Goal: Use online tool/utility: Utilize a website feature to perform a specific function

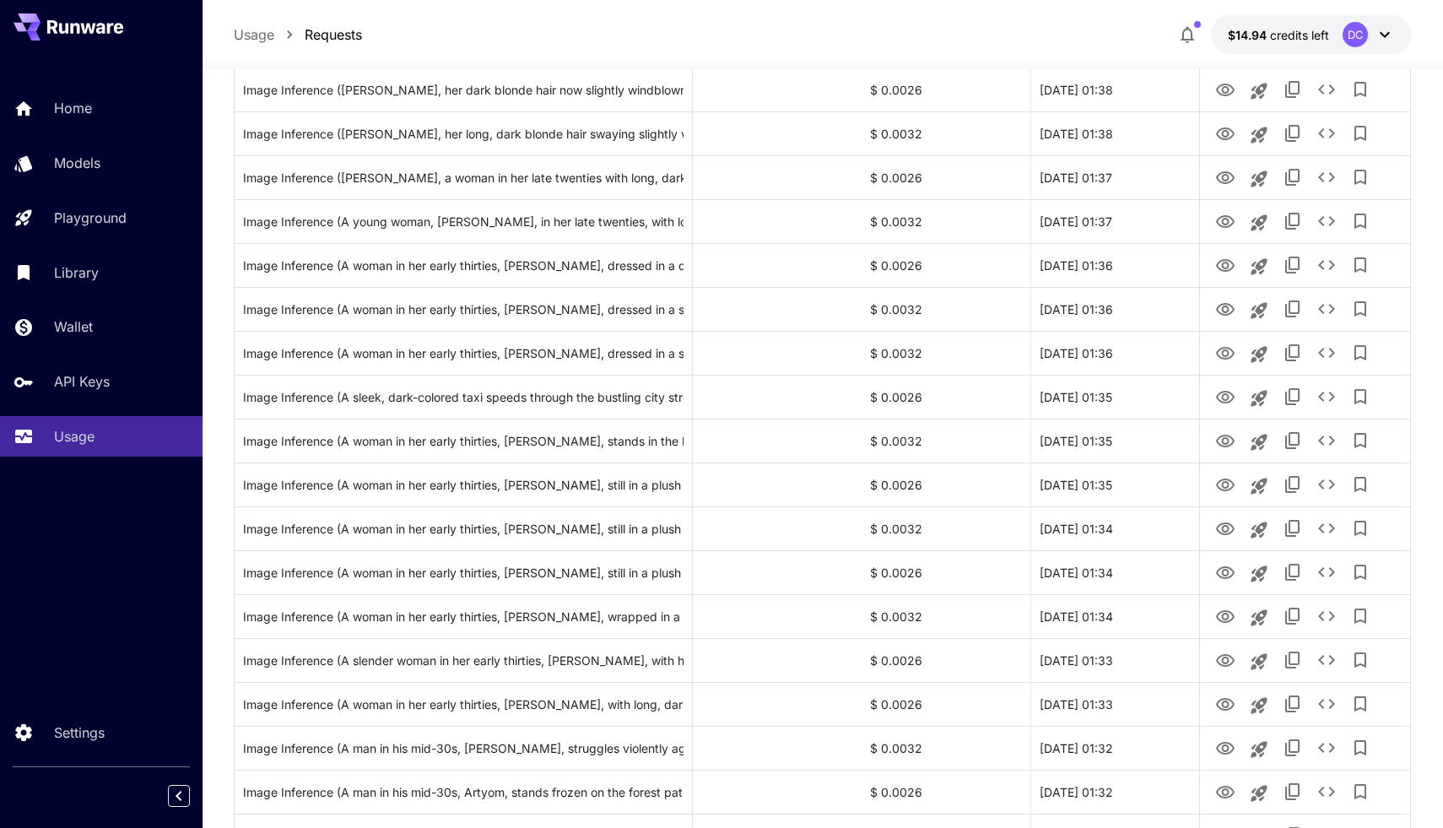
scroll to position [1793, 0]
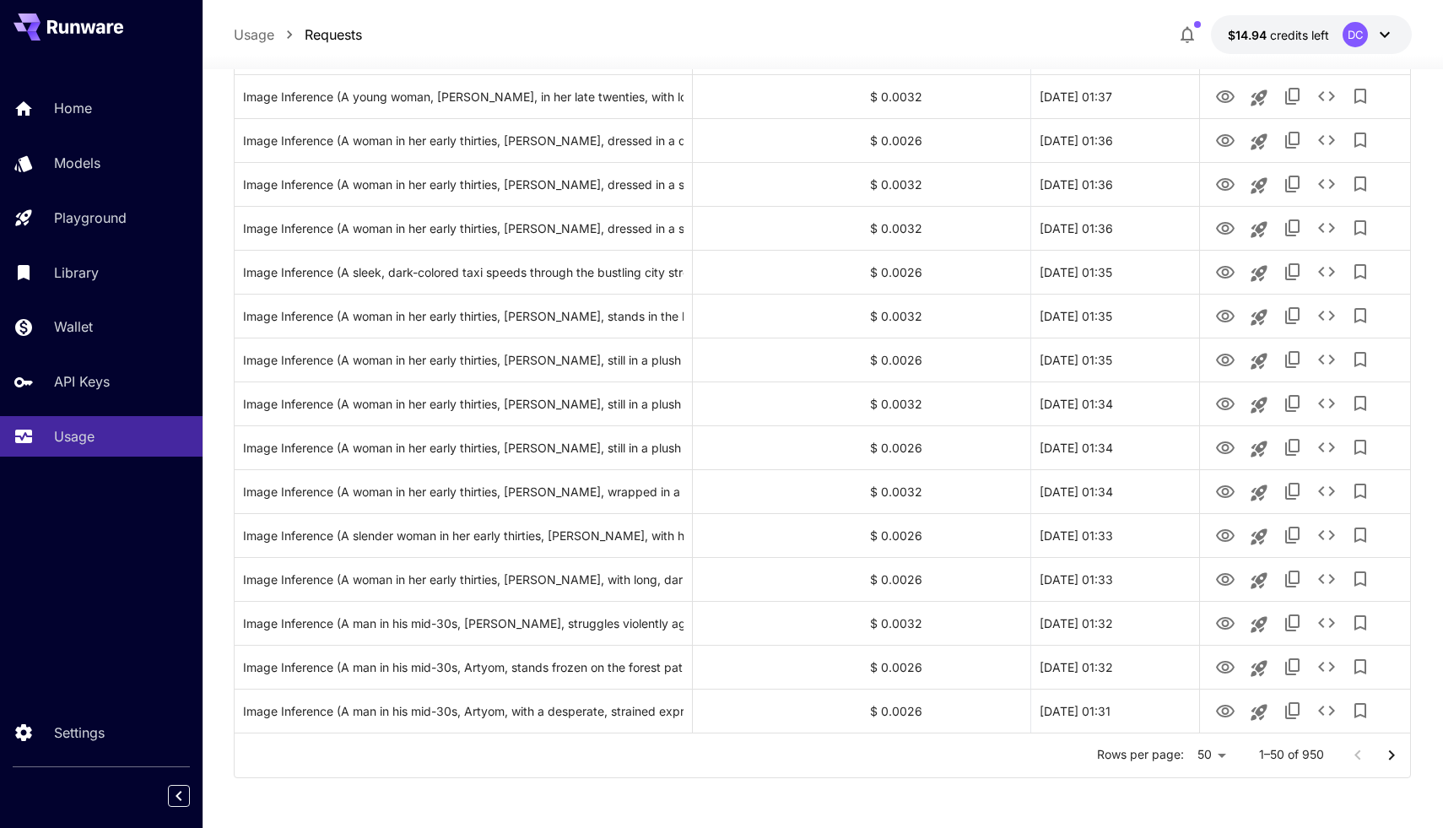
click at [1206, 810] on ul "25 50 100" at bounding box center [1211, 761] width 50 height 105
click at [1206, 805] on li "100" at bounding box center [1211, 792] width 50 height 30
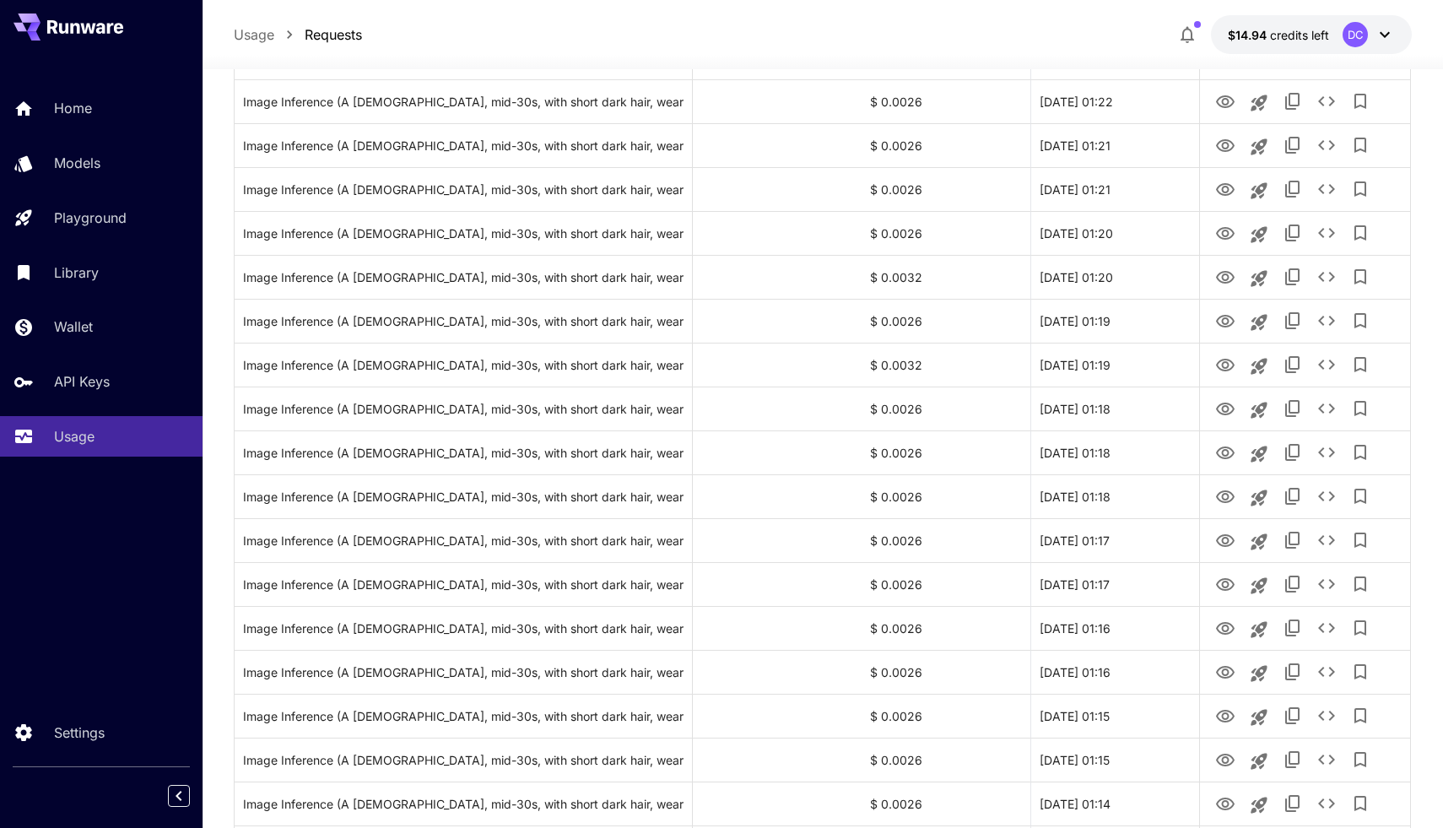
scroll to position [3986, 0]
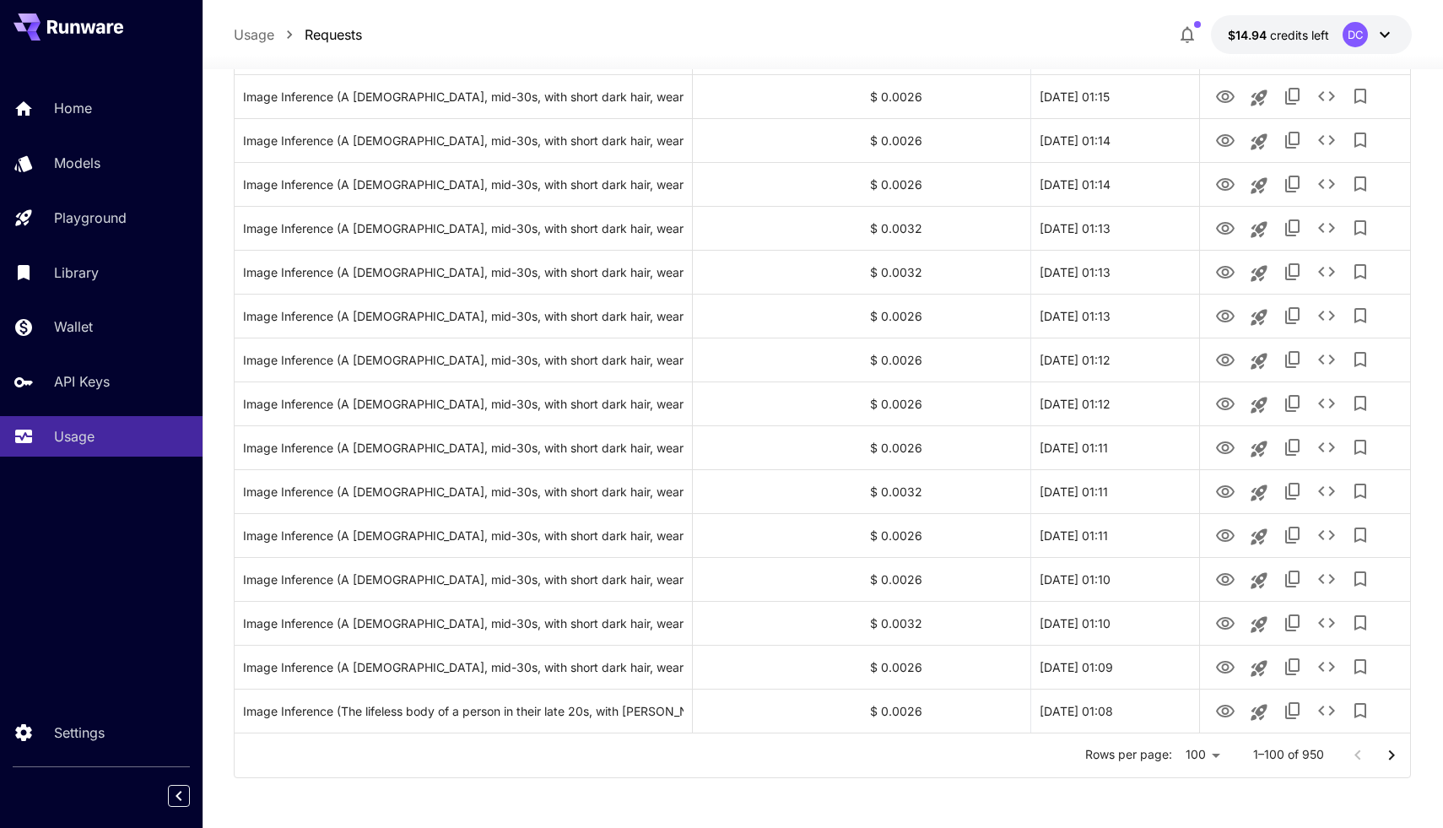
click at [1200, 725] on li "25" at bounding box center [1203, 731] width 50 height 30
type input "**"
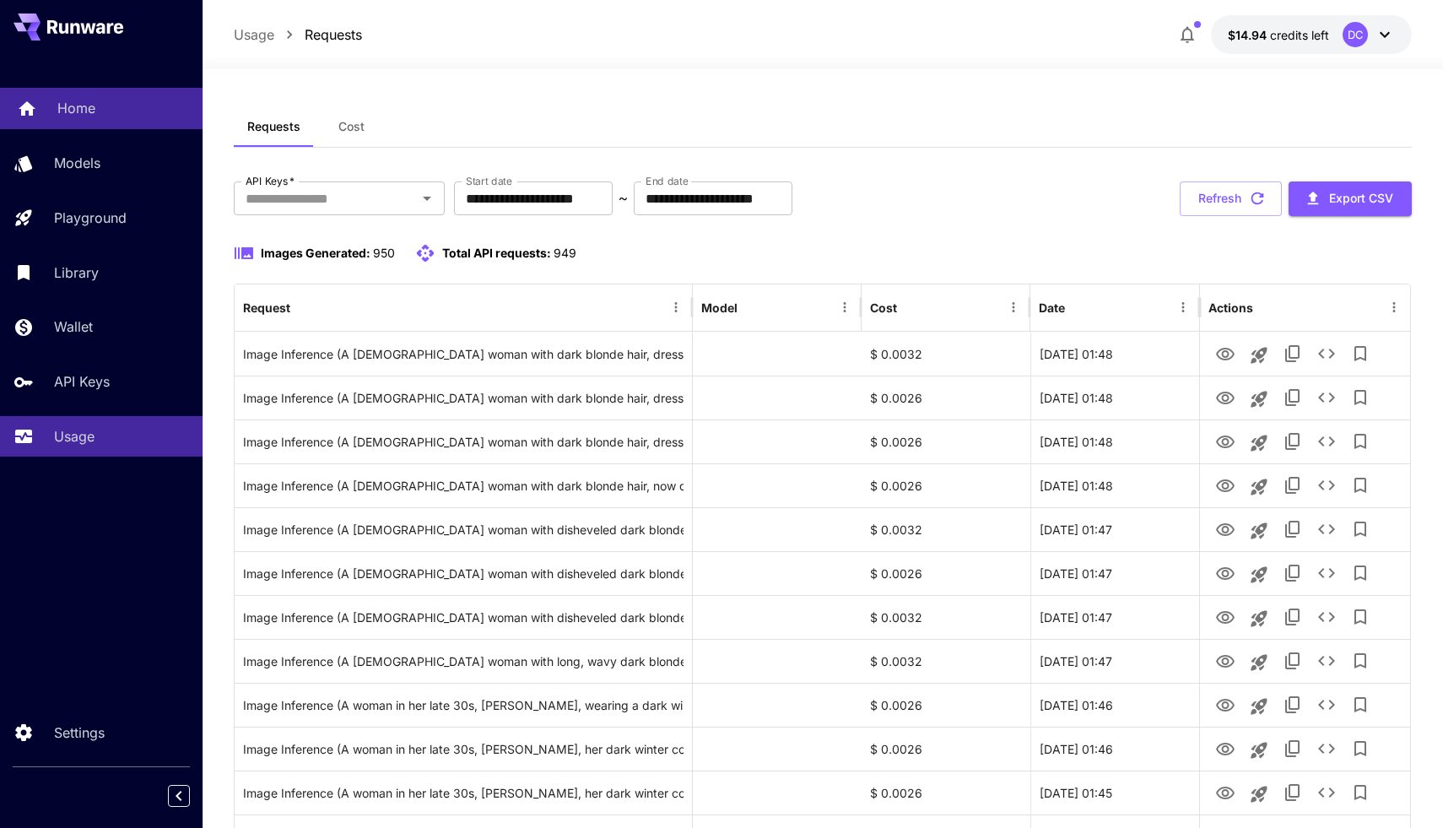
click at [136, 120] on link "Home" at bounding box center [101, 108] width 202 height 41
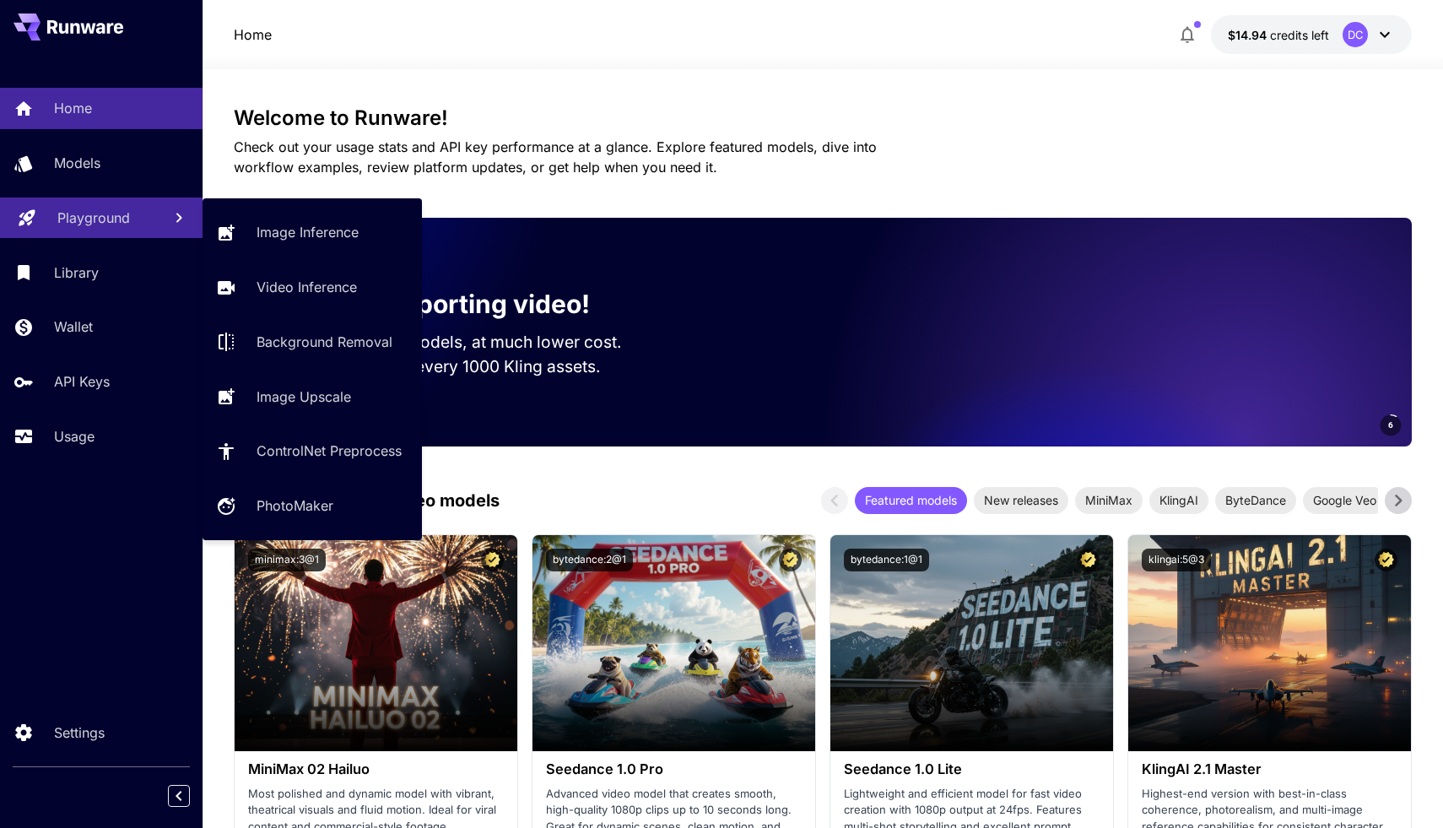
click at [140, 208] on div "Playground" at bounding box center [102, 218] width 91 height 20
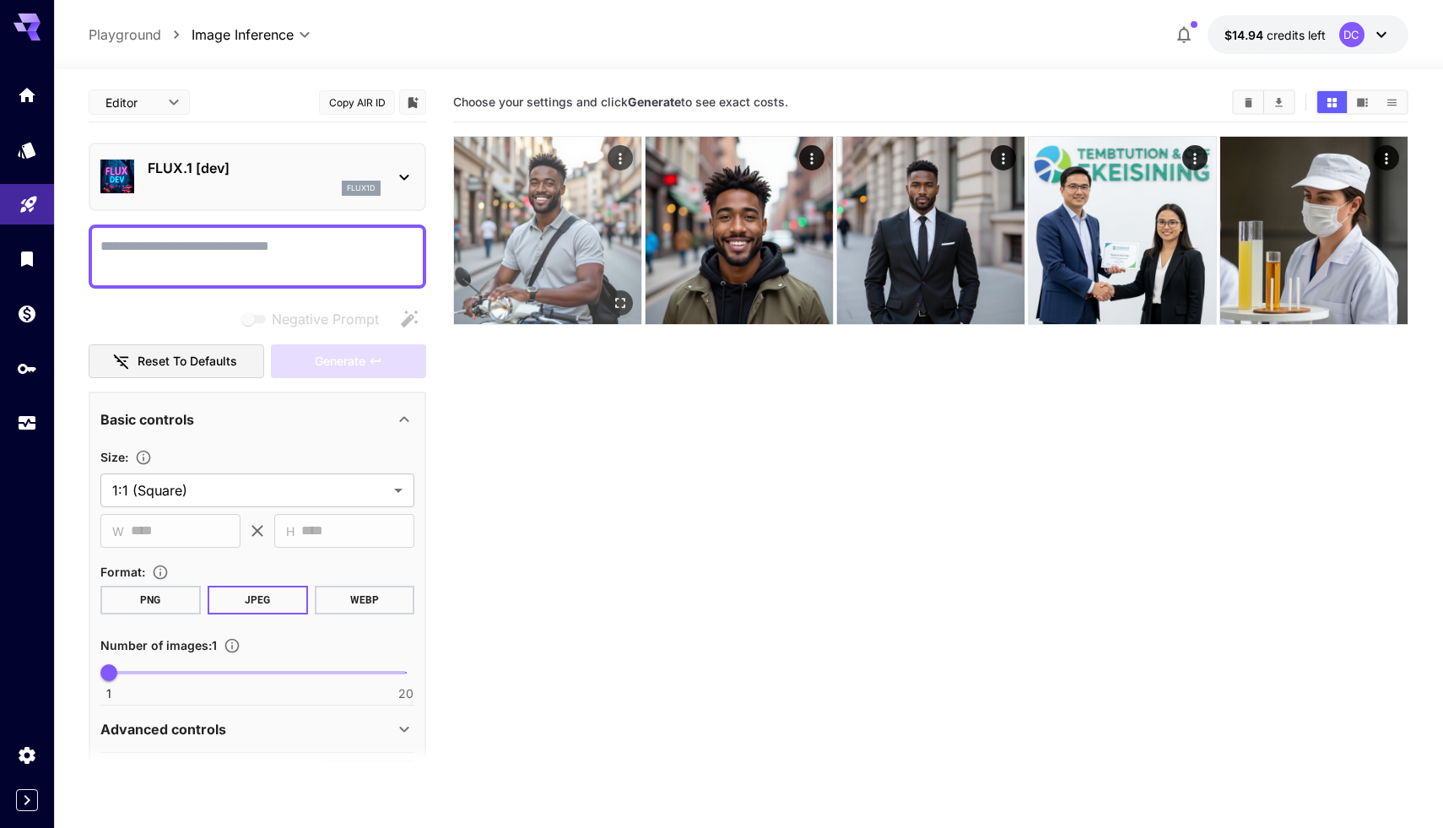
click at [593, 229] on img at bounding box center [547, 230] width 187 height 187
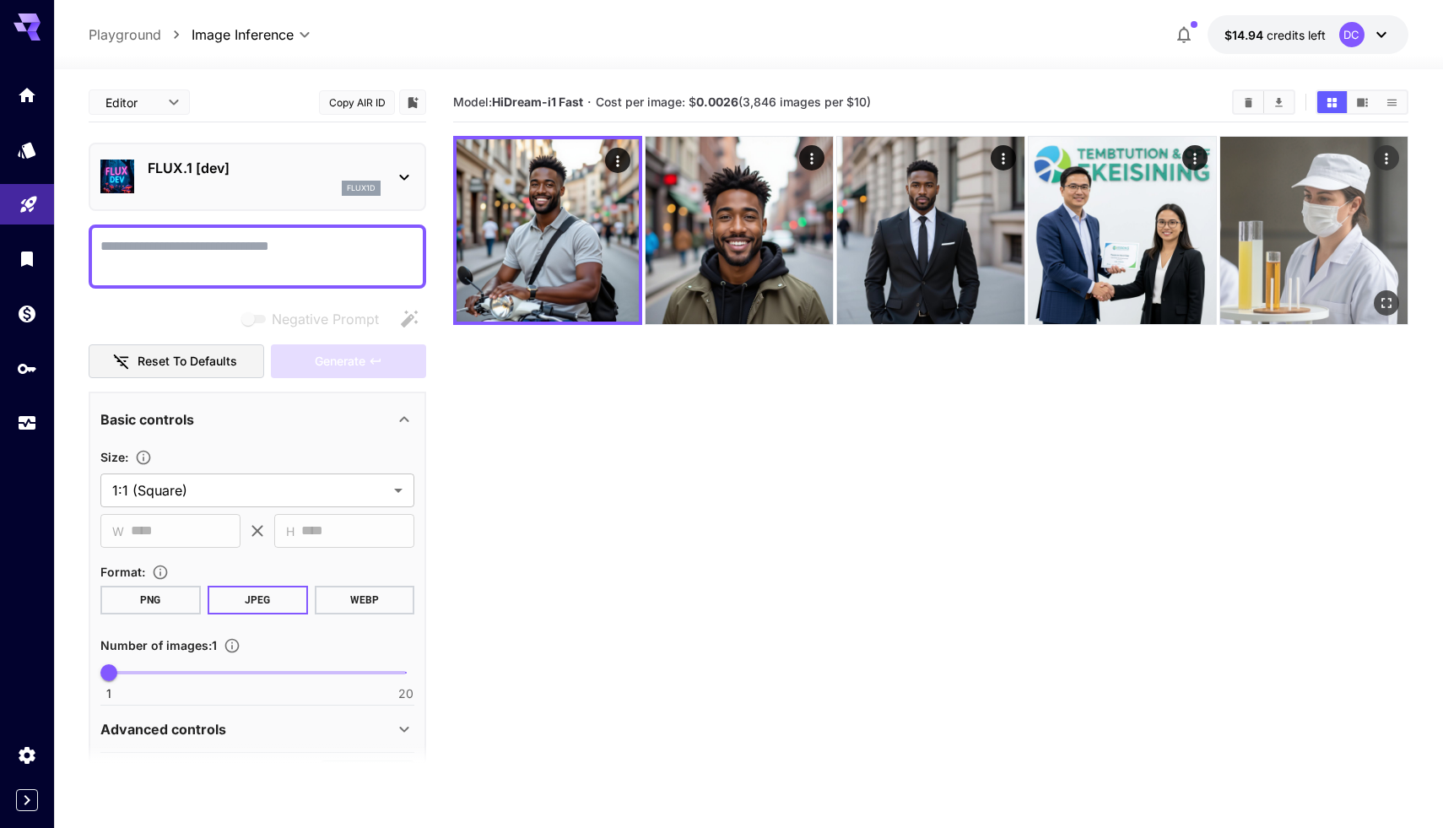
click at [1274, 181] on img at bounding box center [1313, 230] width 187 height 187
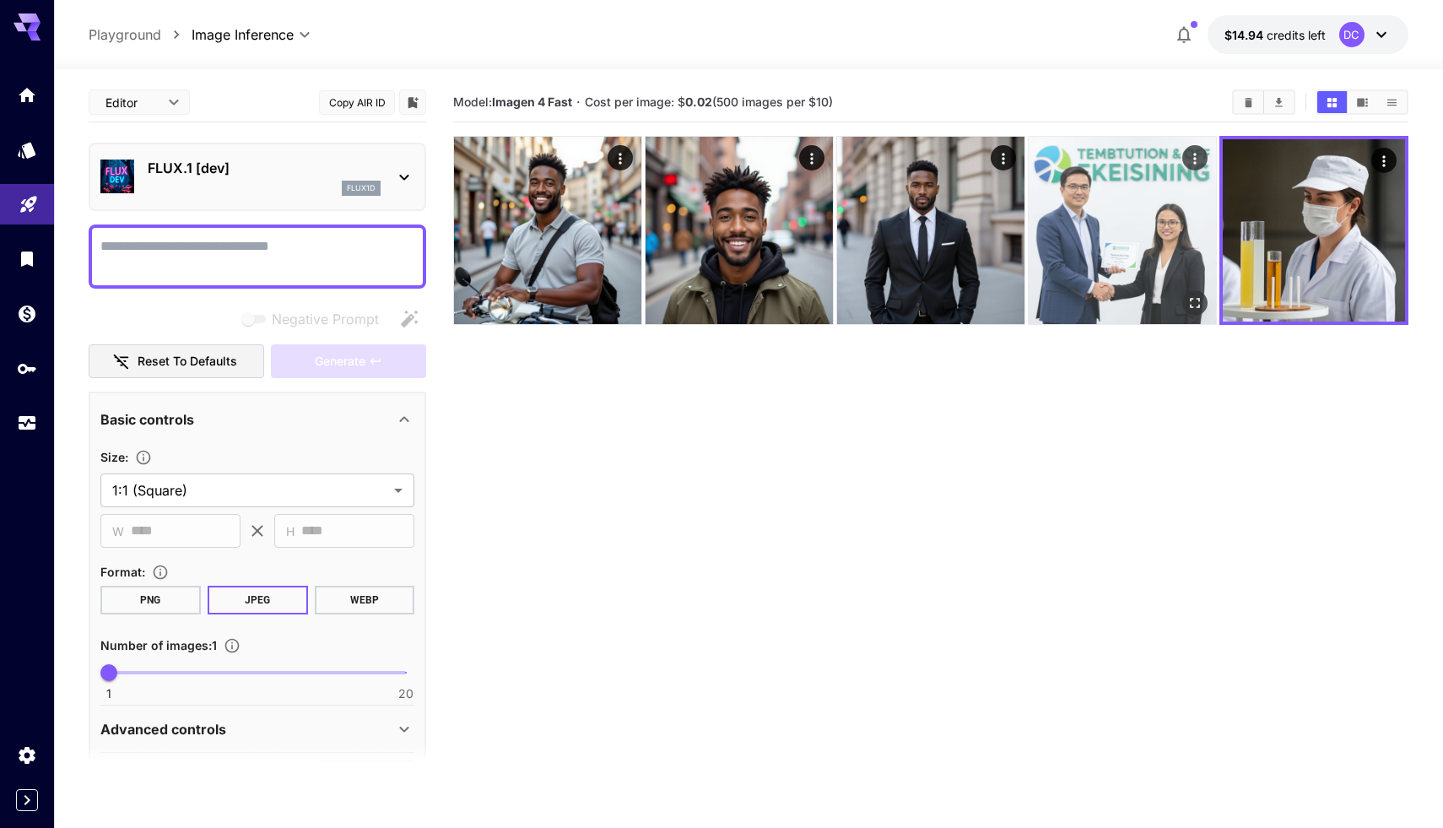
click at [1184, 220] on img at bounding box center [1121, 230] width 187 height 187
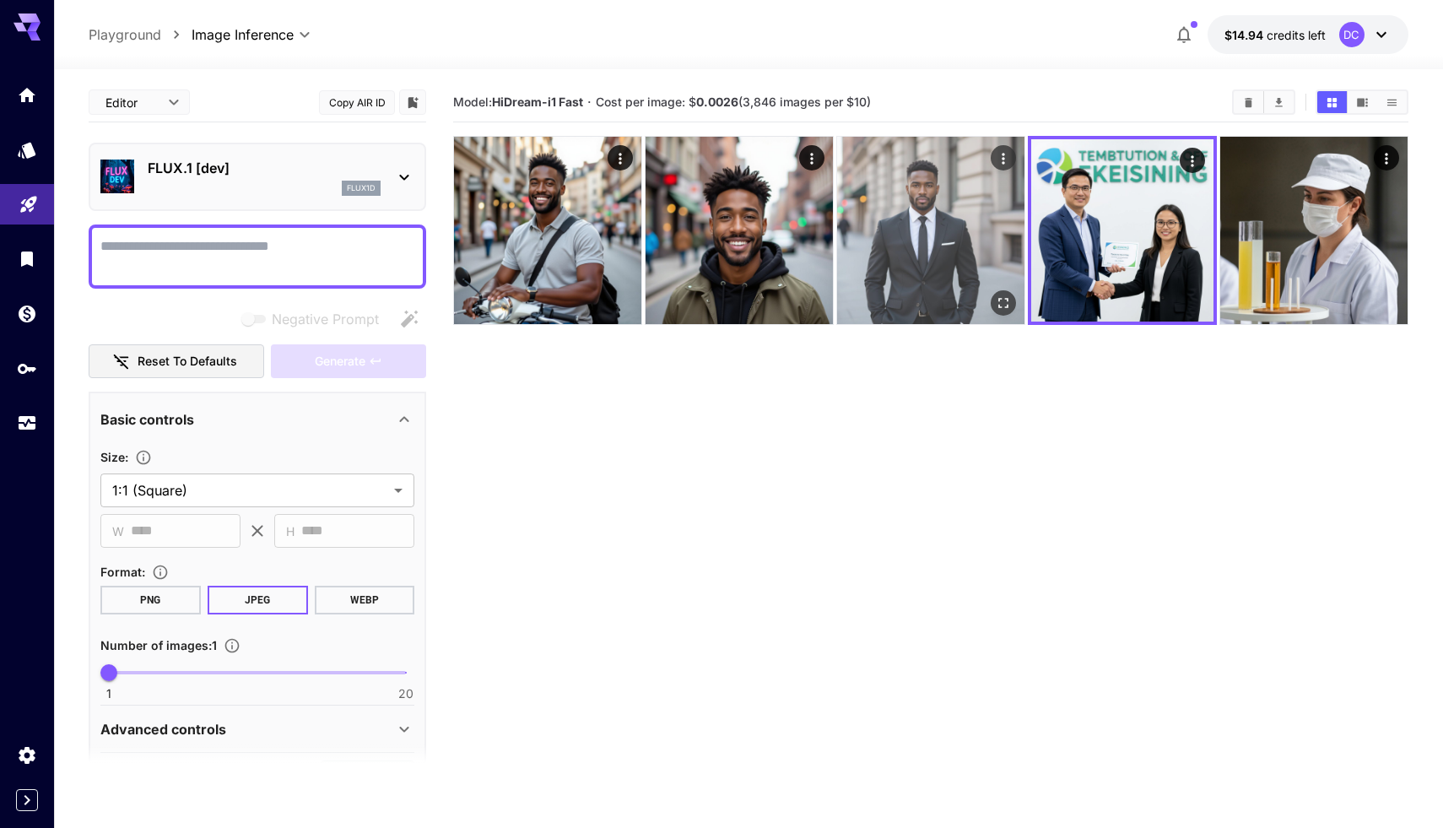
click at [985, 225] on img at bounding box center [930, 230] width 187 height 187
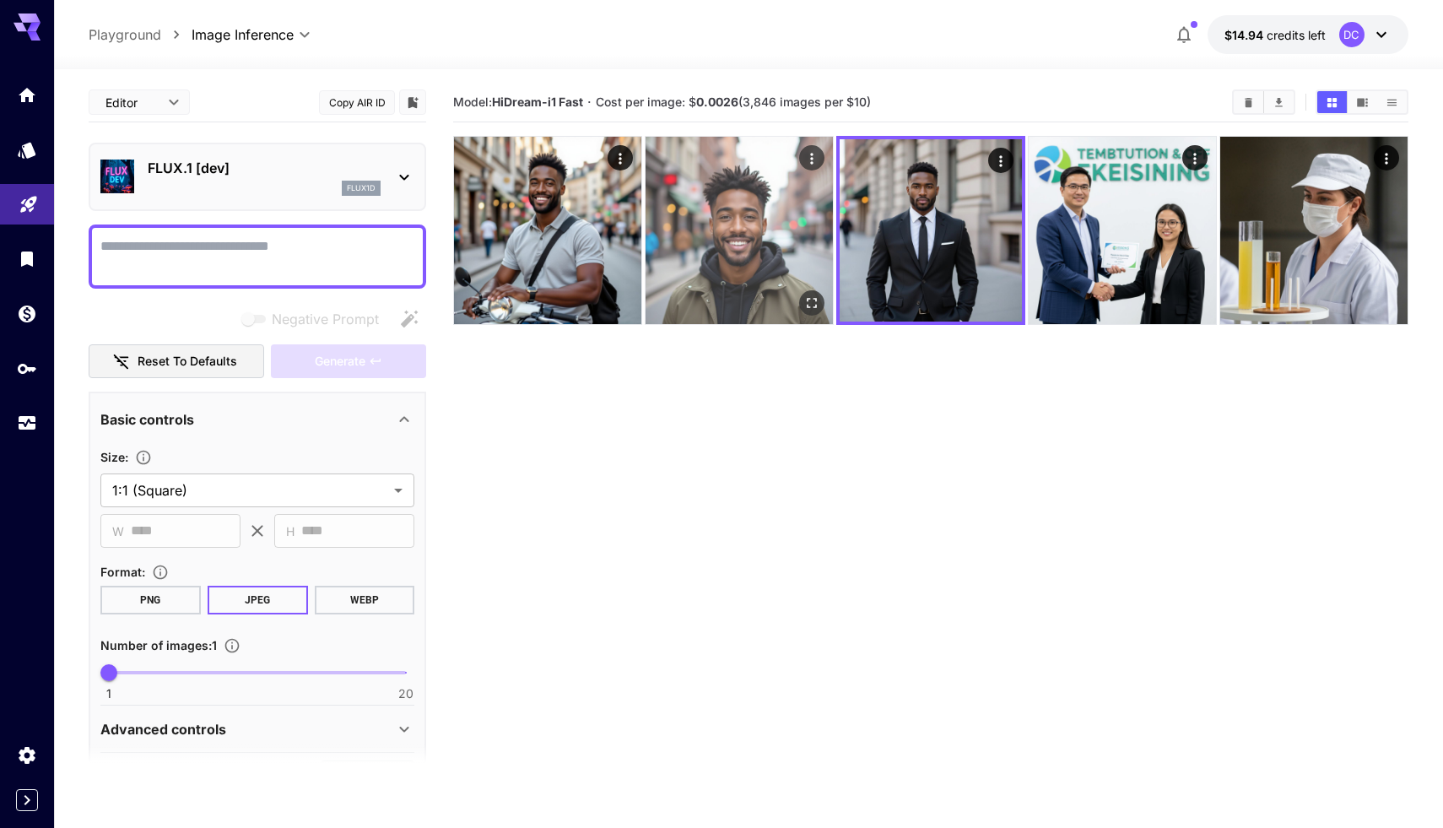
click at [702, 226] on img at bounding box center [738, 230] width 187 height 187
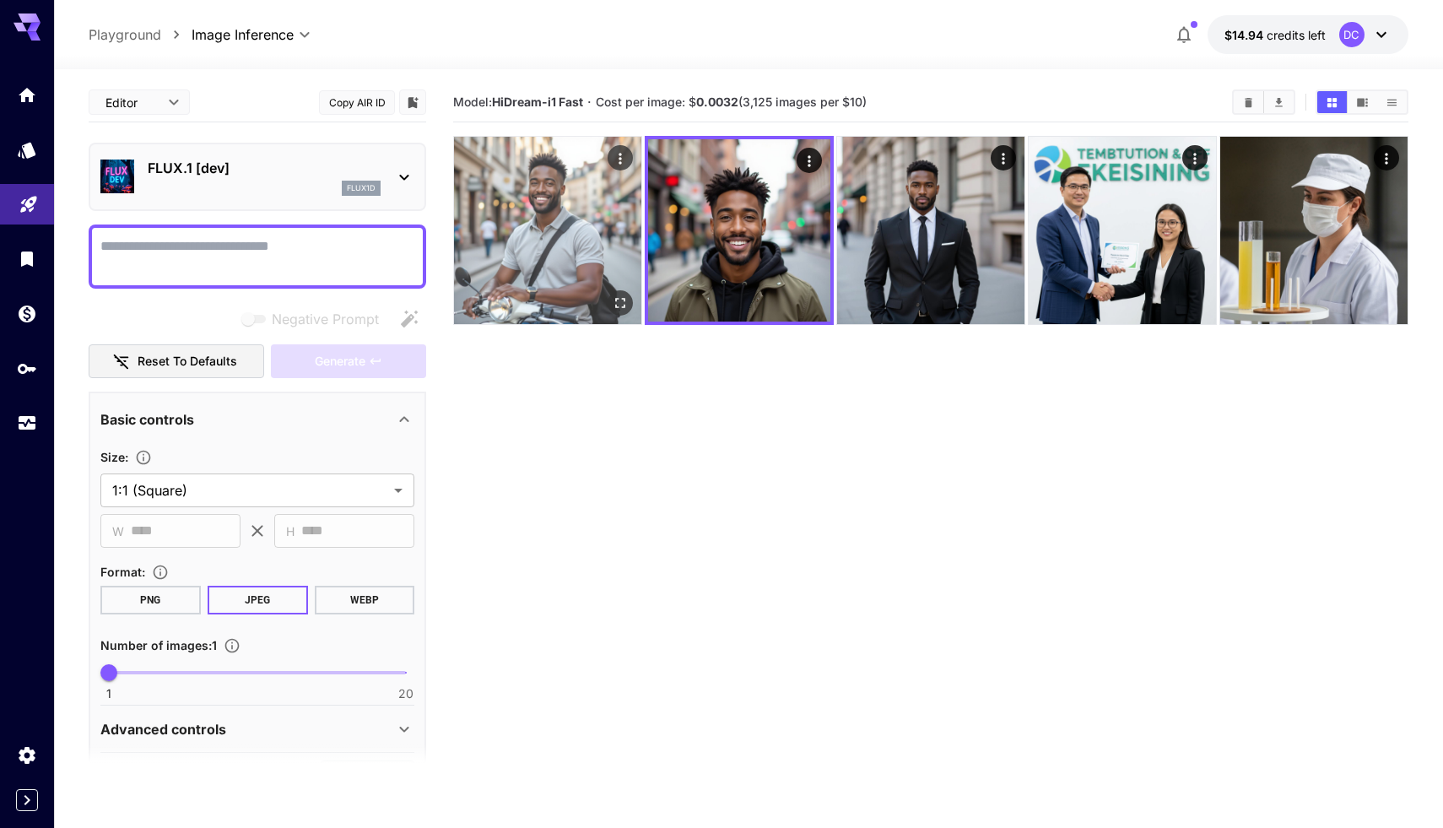
click at [553, 261] on img at bounding box center [547, 230] width 187 height 187
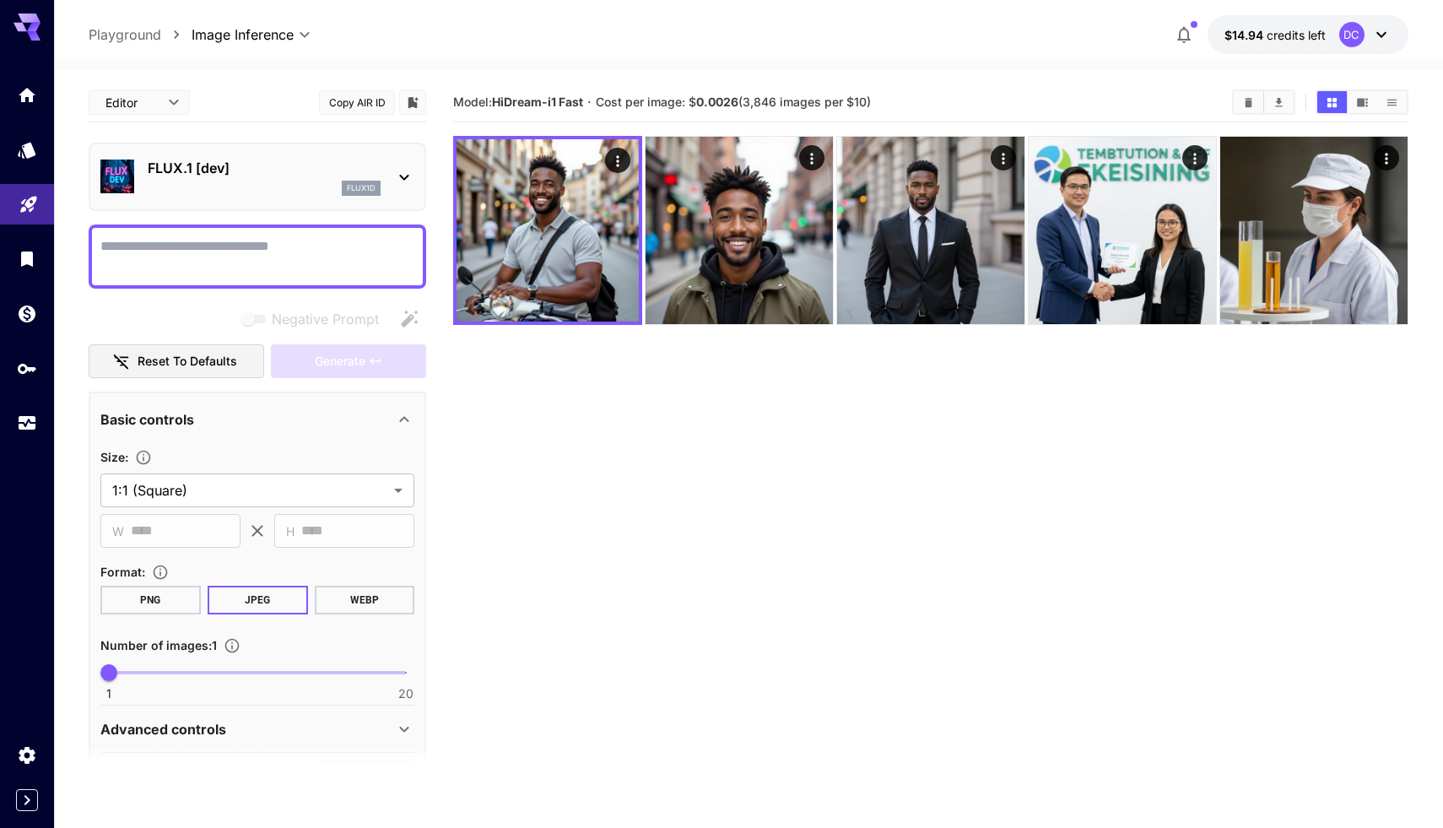
click at [260, 201] on div "FLUX.1 [dev] flux1d" at bounding box center [257, 176] width 314 height 51
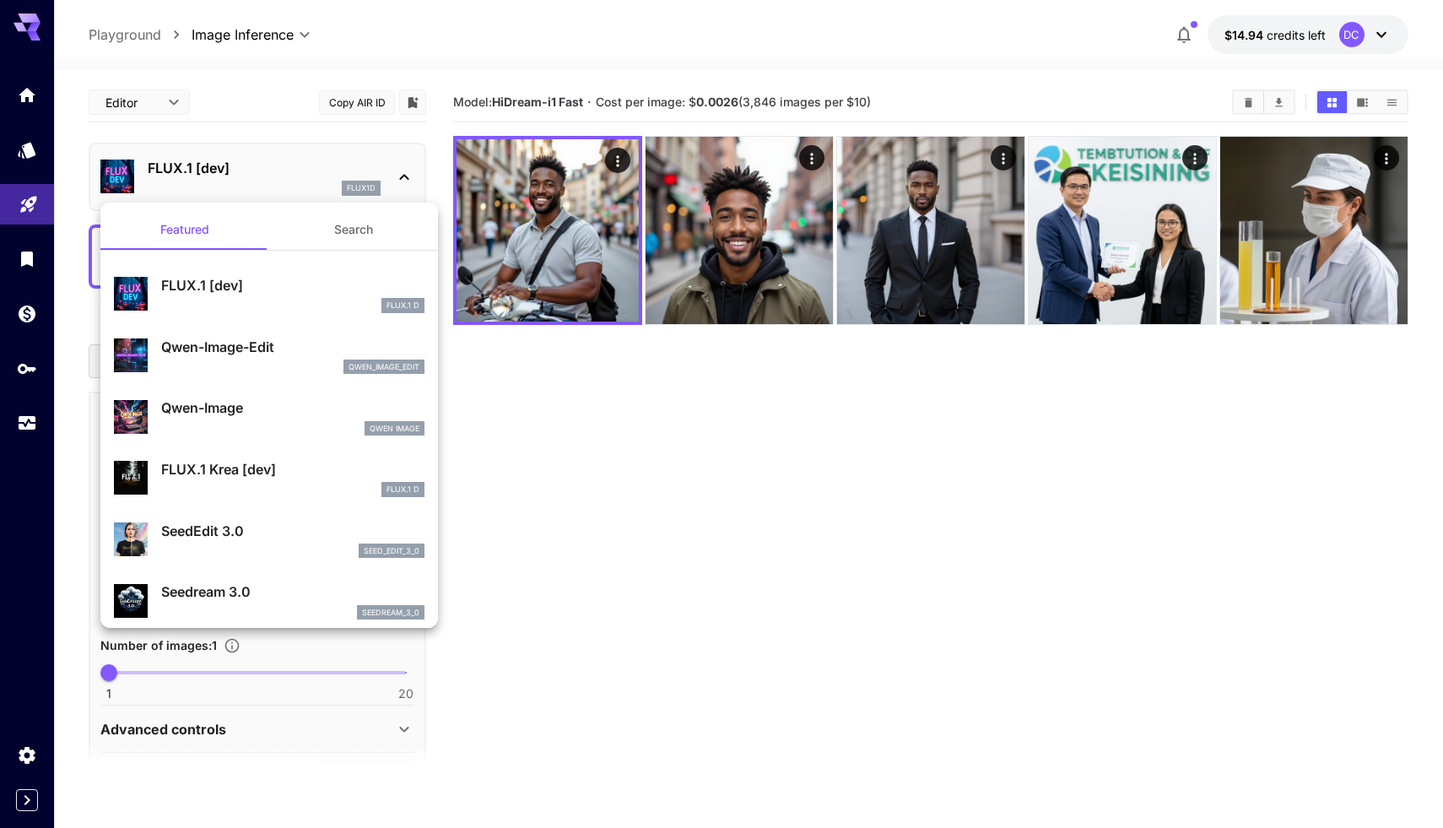
click at [229, 341] on p "Qwen-Image-Edit" at bounding box center [292, 347] width 263 height 20
type input "*"
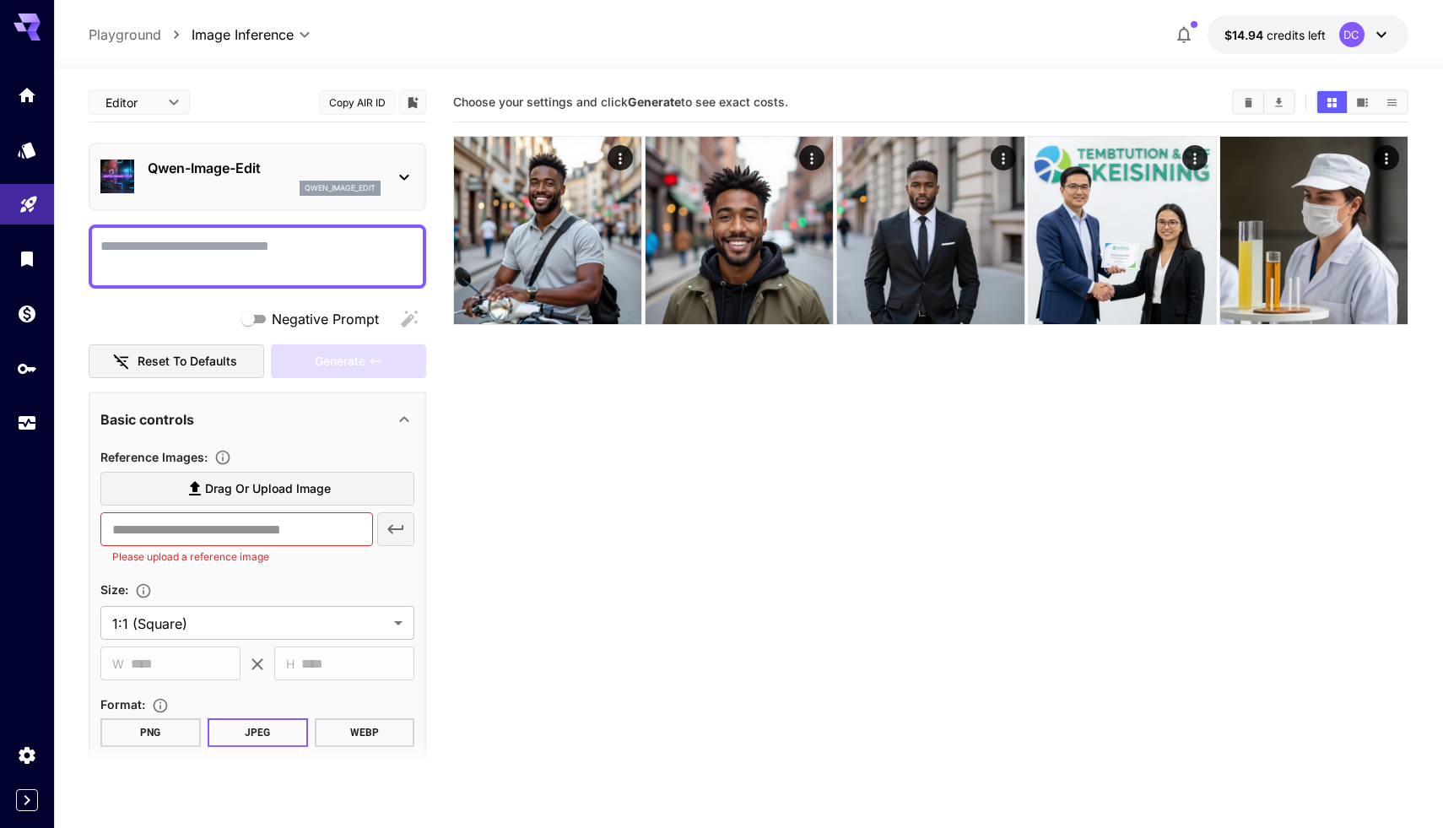
click at [294, 164] on p "Qwen-Image-Edit" at bounding box center [264, 168] width 233 height 20
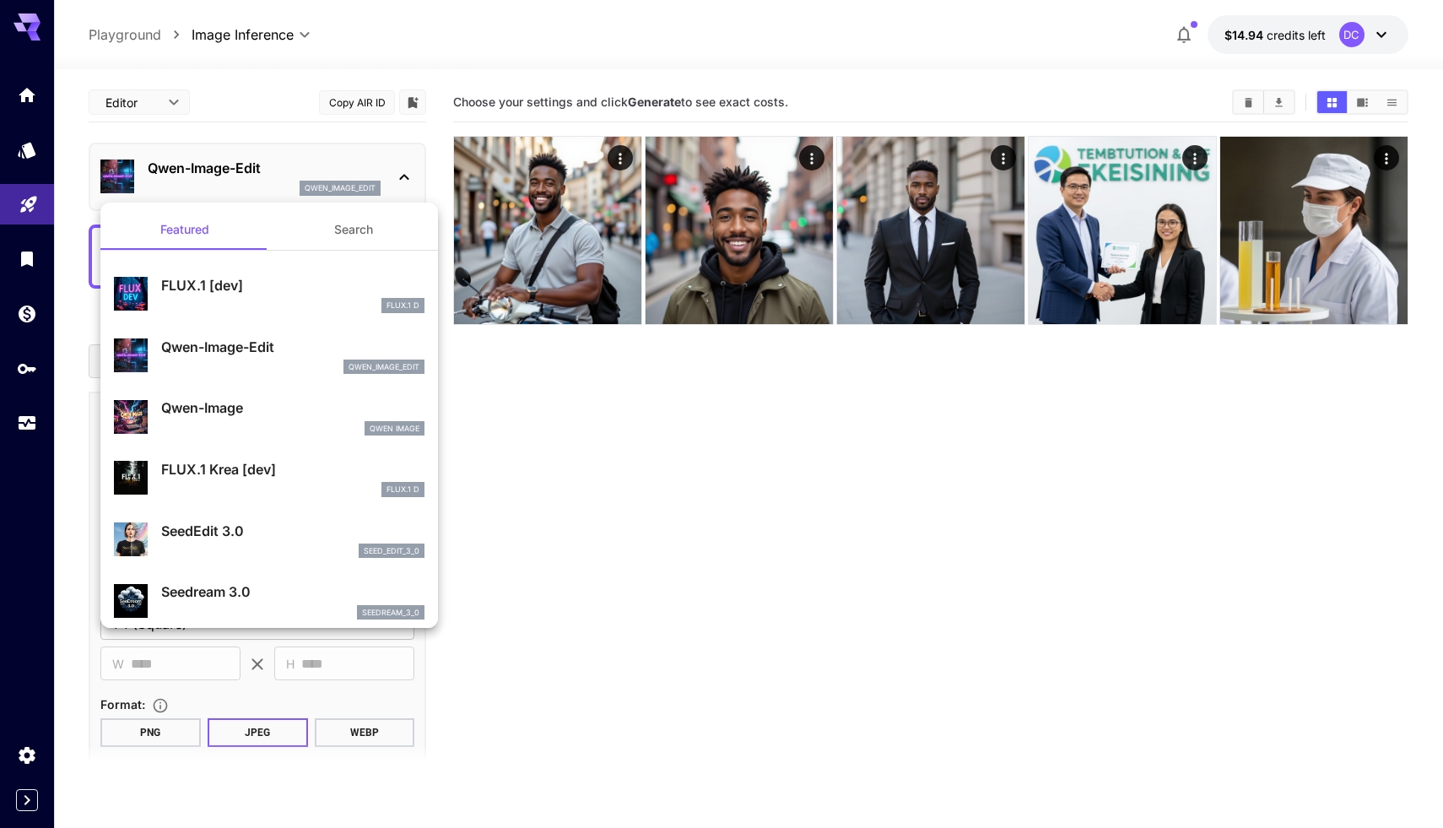
click at [259, 412] on p "Qwen-Image" at bounding box center [292, 407] width 263 height 20
type input "**"
type input "***"
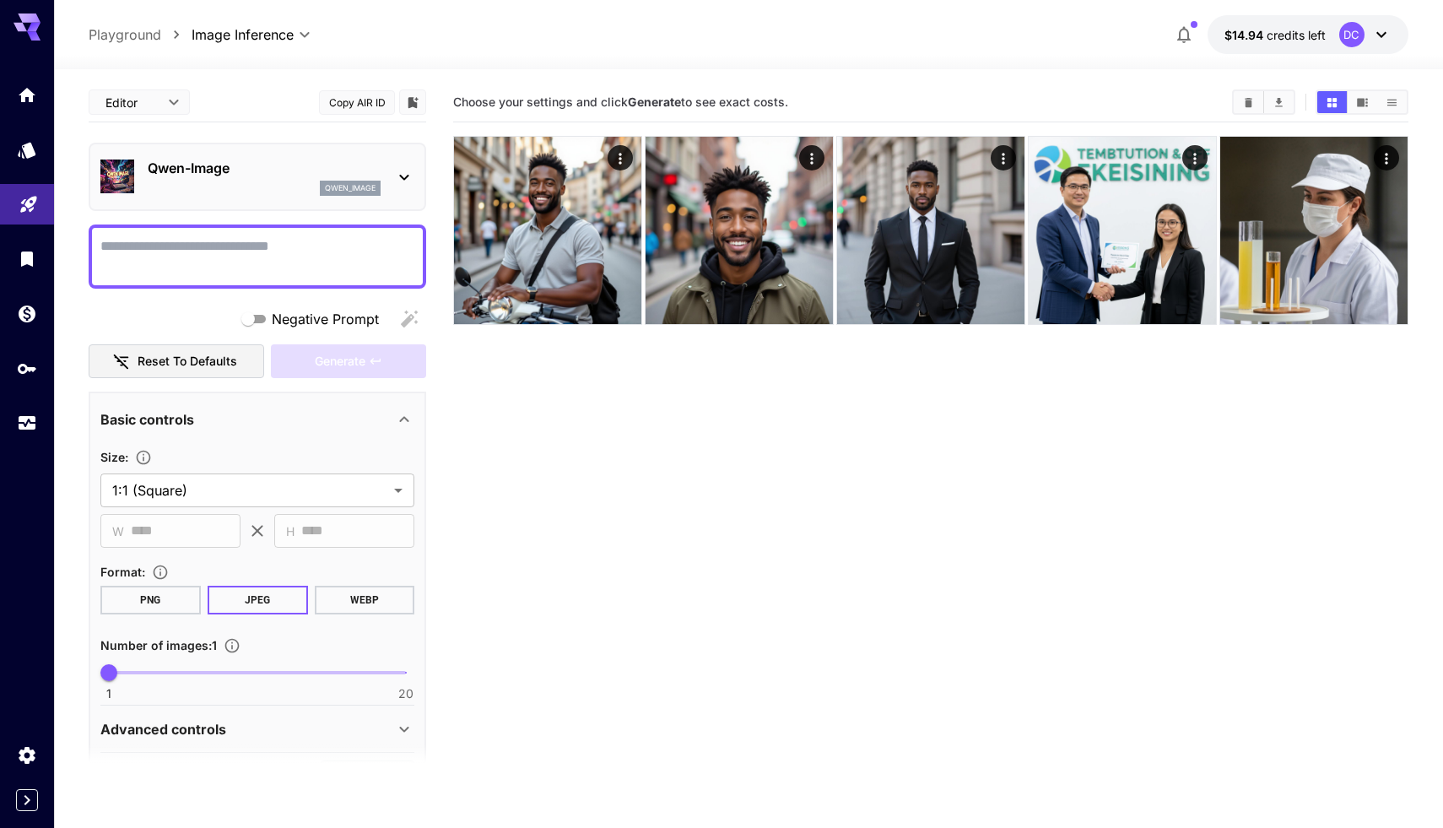
click at [266, 259] on textarea "Negative Prompt" at bounding box center [257, 256] width 314 height 40
type textarea "****"
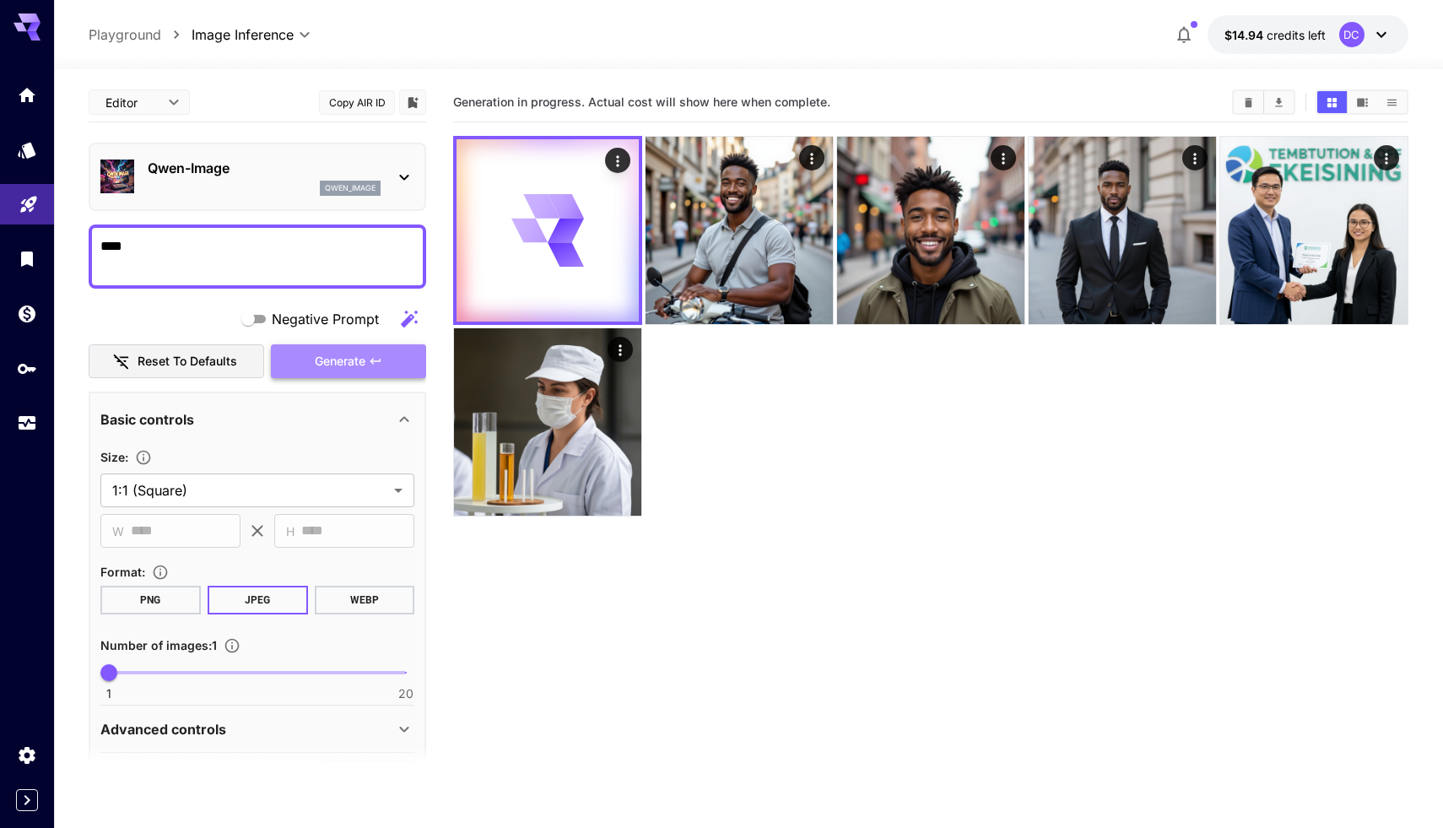
click at [337, 359] on span "Generate" at bounding box center [340, 361] width 51 height 21
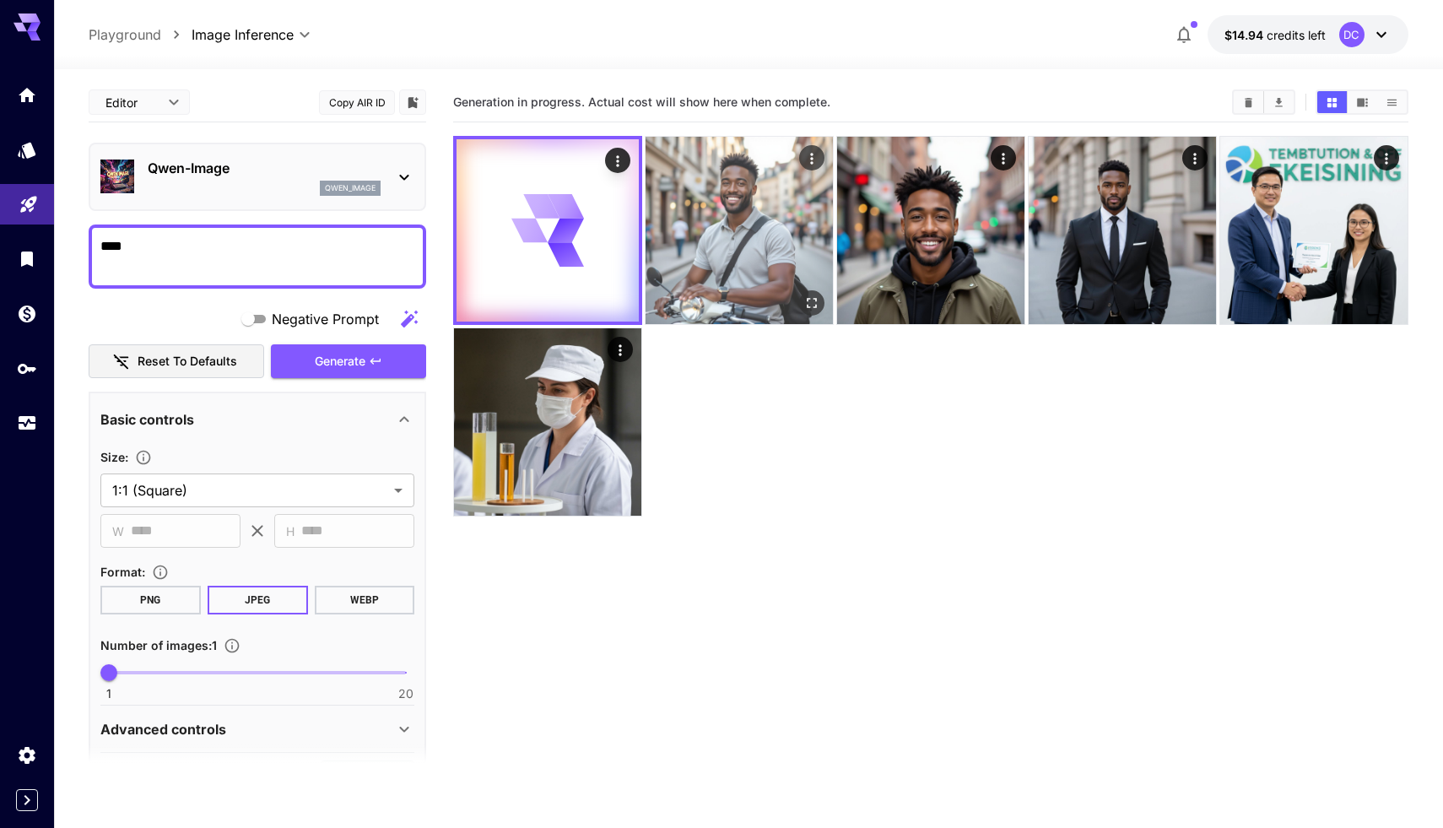
click at [781, 237] on img at bounding box center [738, 230] width 187 height 187
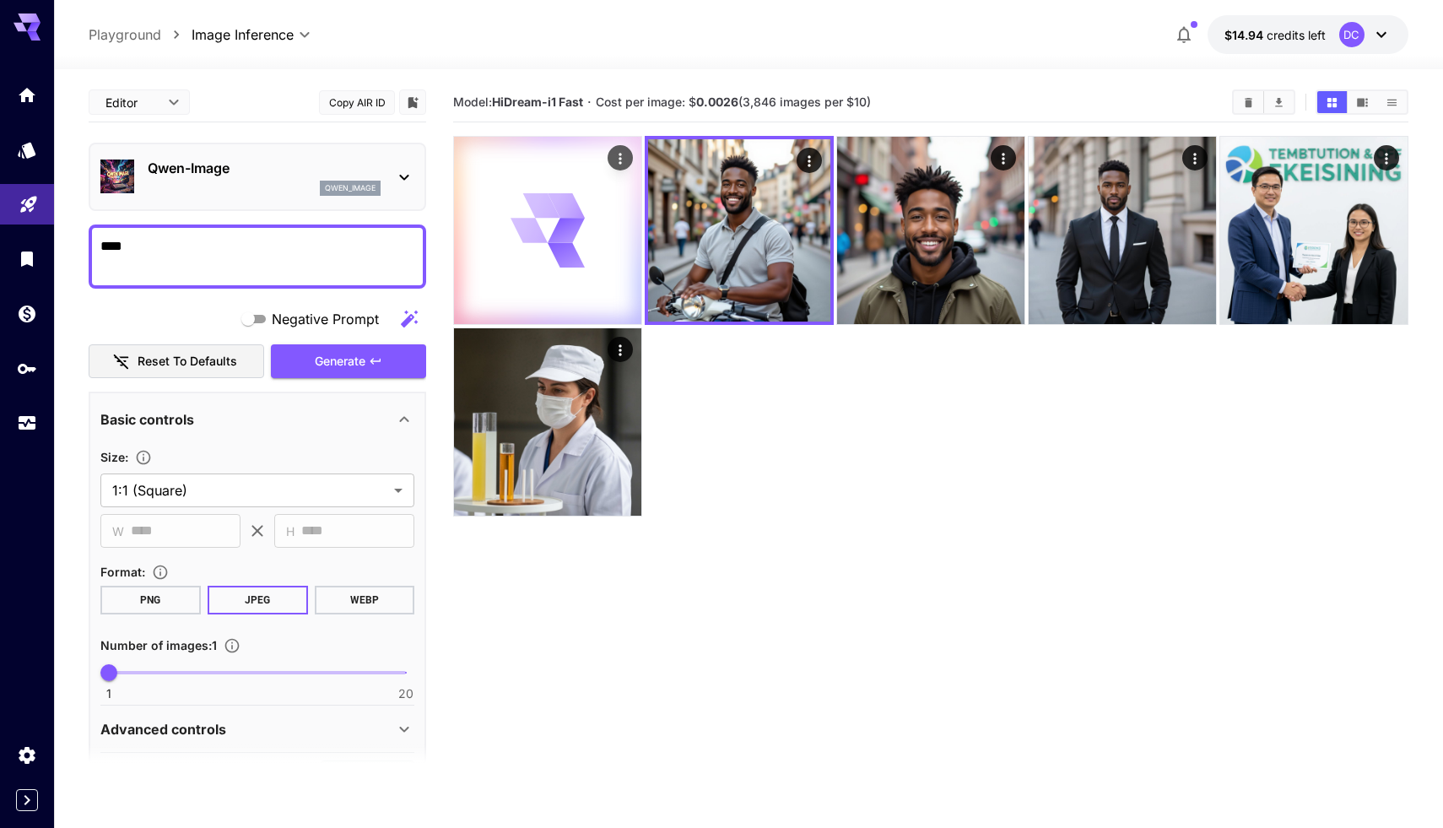
click at [552, 251] on icon at bounding box center [566, 255] width 39 height 26
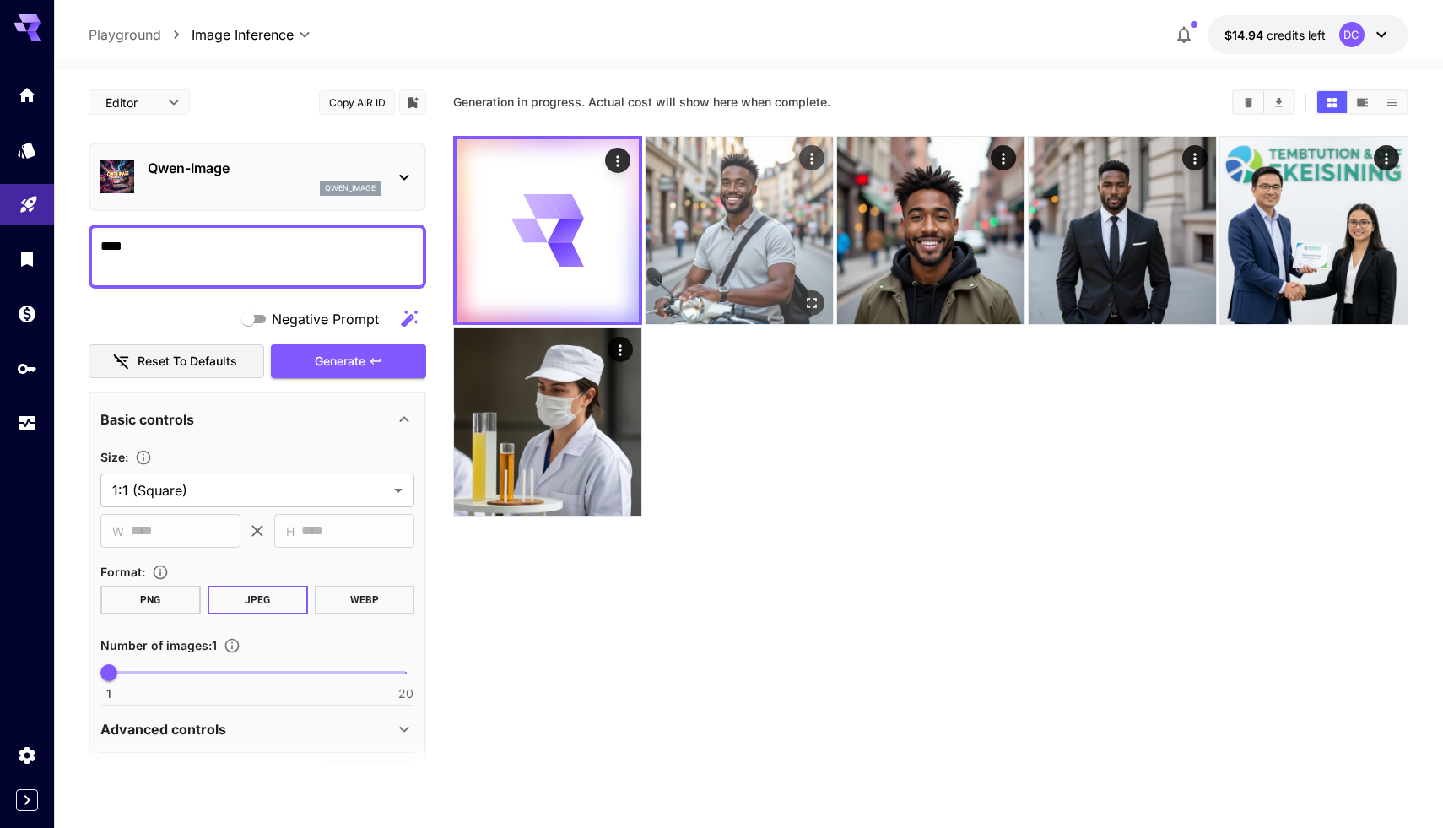
click at [669, 254] on img at bounding box center [738, 230] width 187 height 187
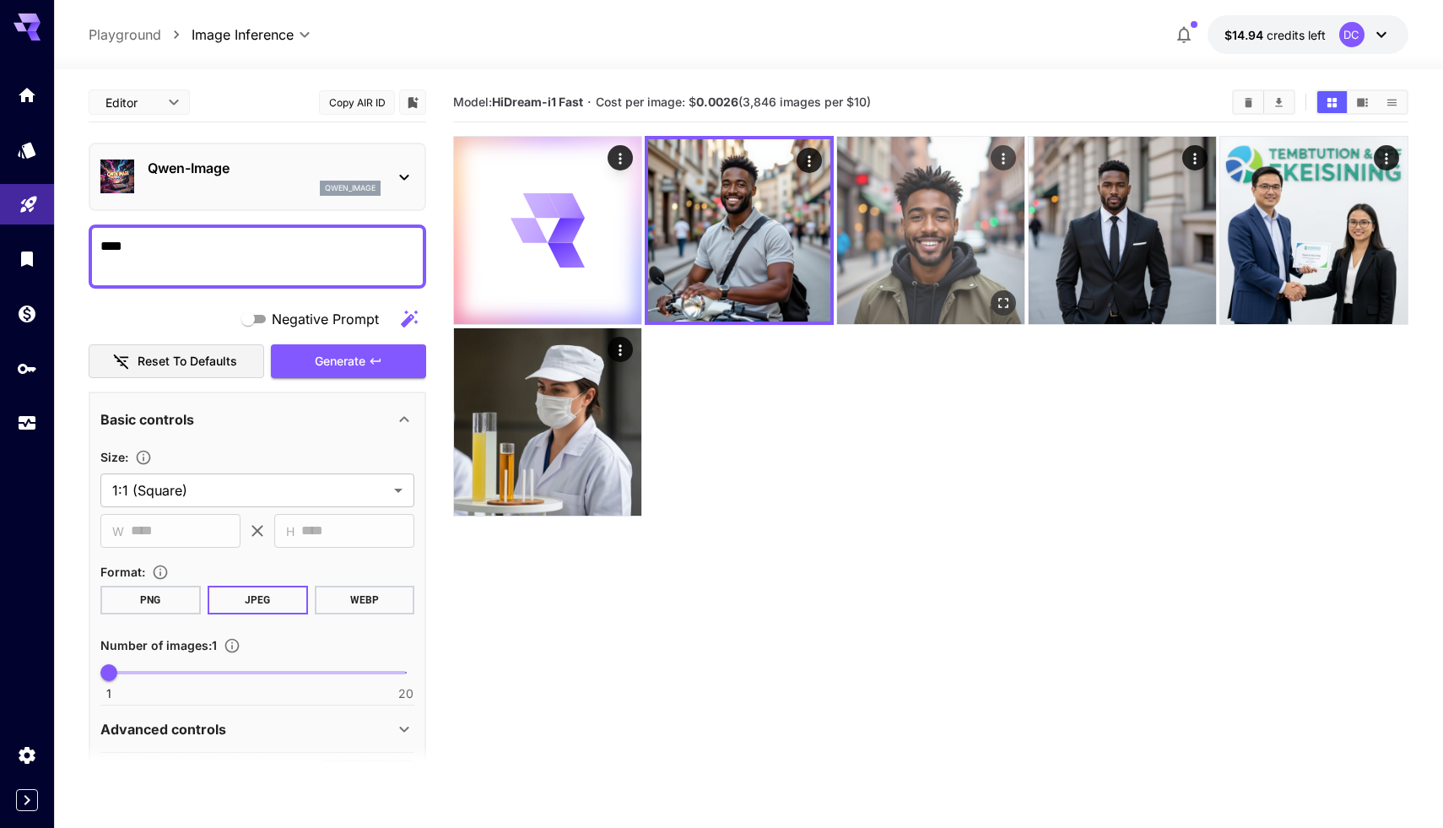
click at [931, 289] on img at bounding box center [930, 230] width 187 height 187
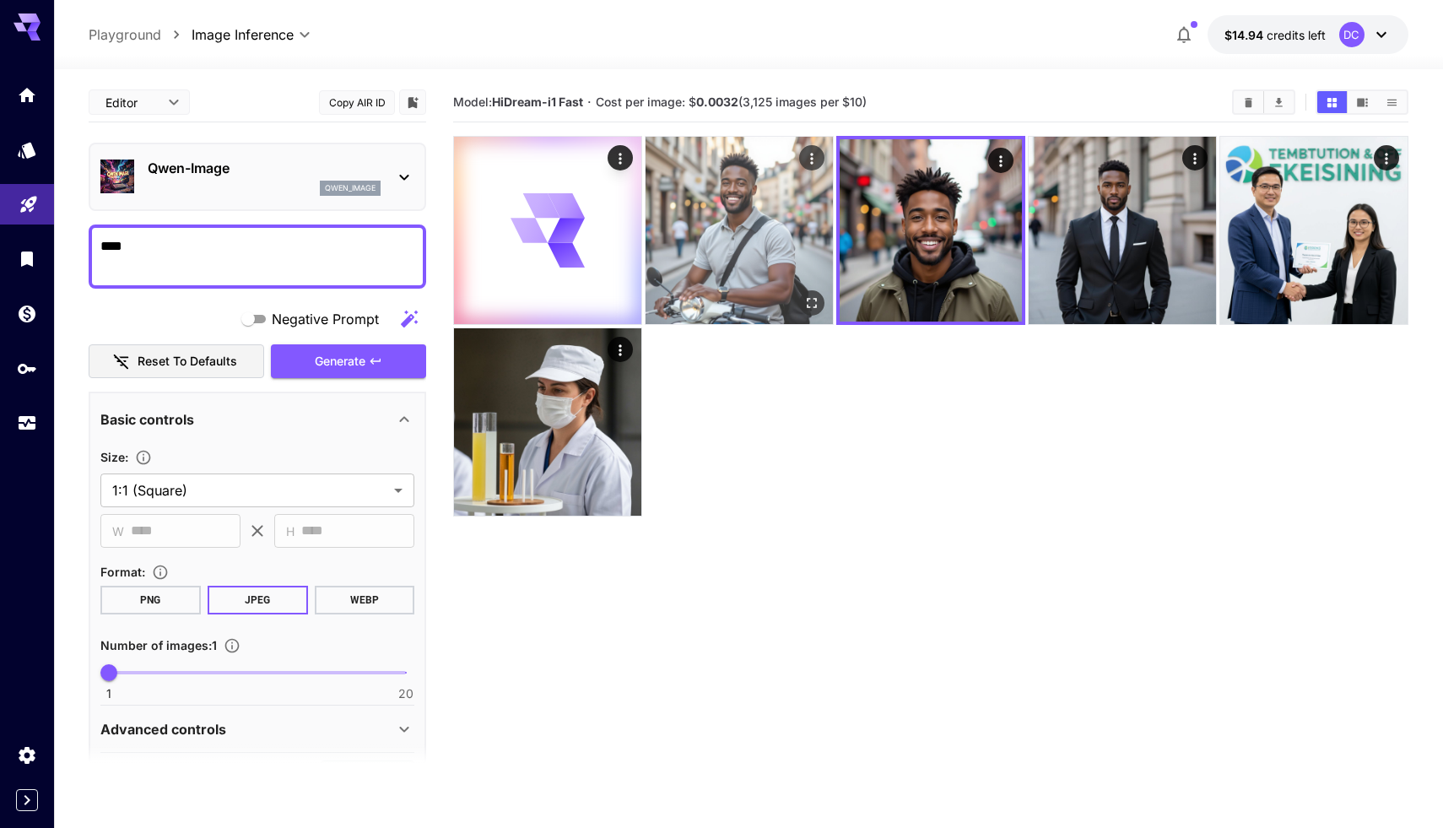
click at [771, 275] on img at bounding box center [738, 230] width 187 height 187
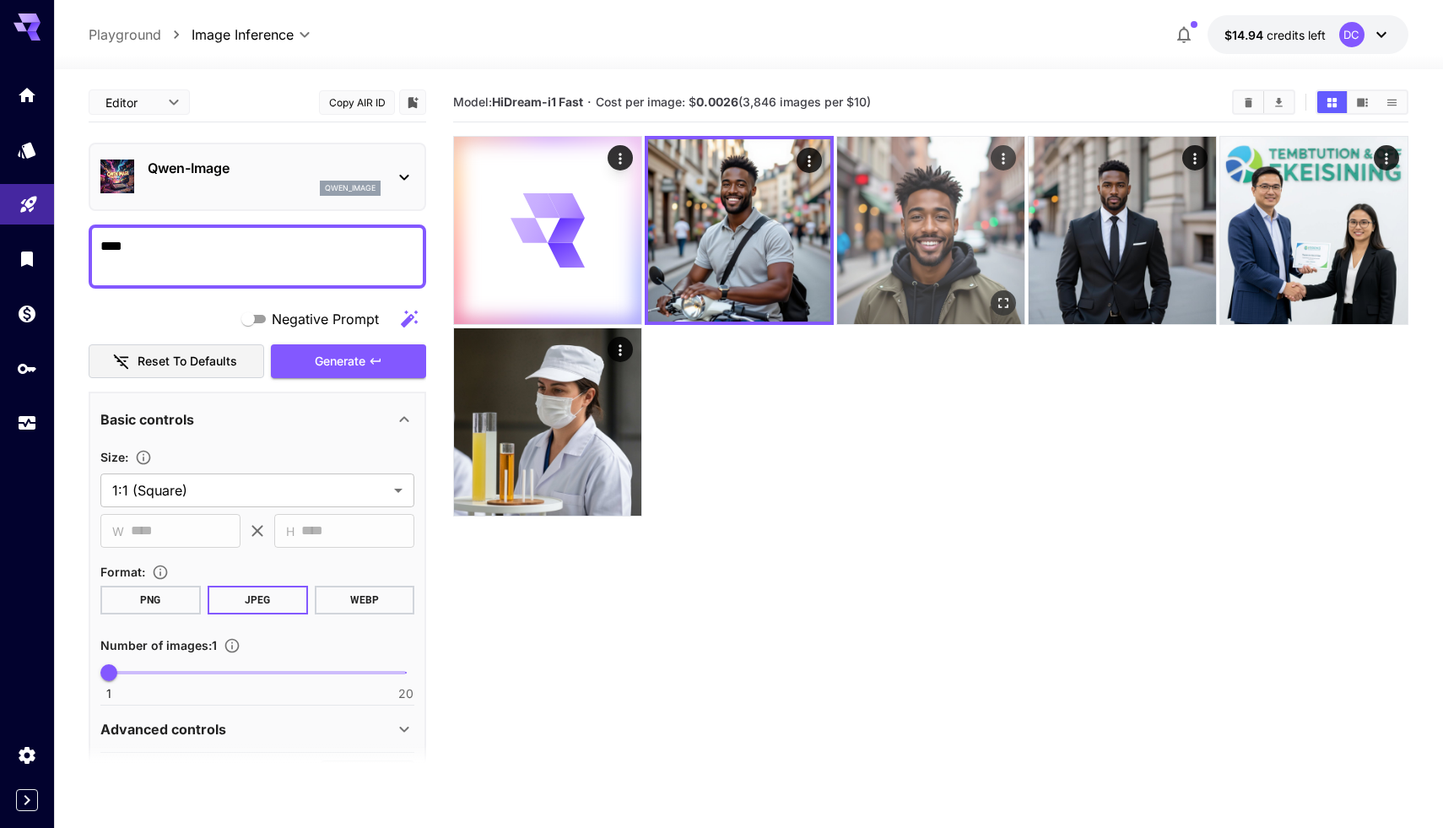
click at [934, 240] on img at bounding box center [930, 230] width 187 height 187
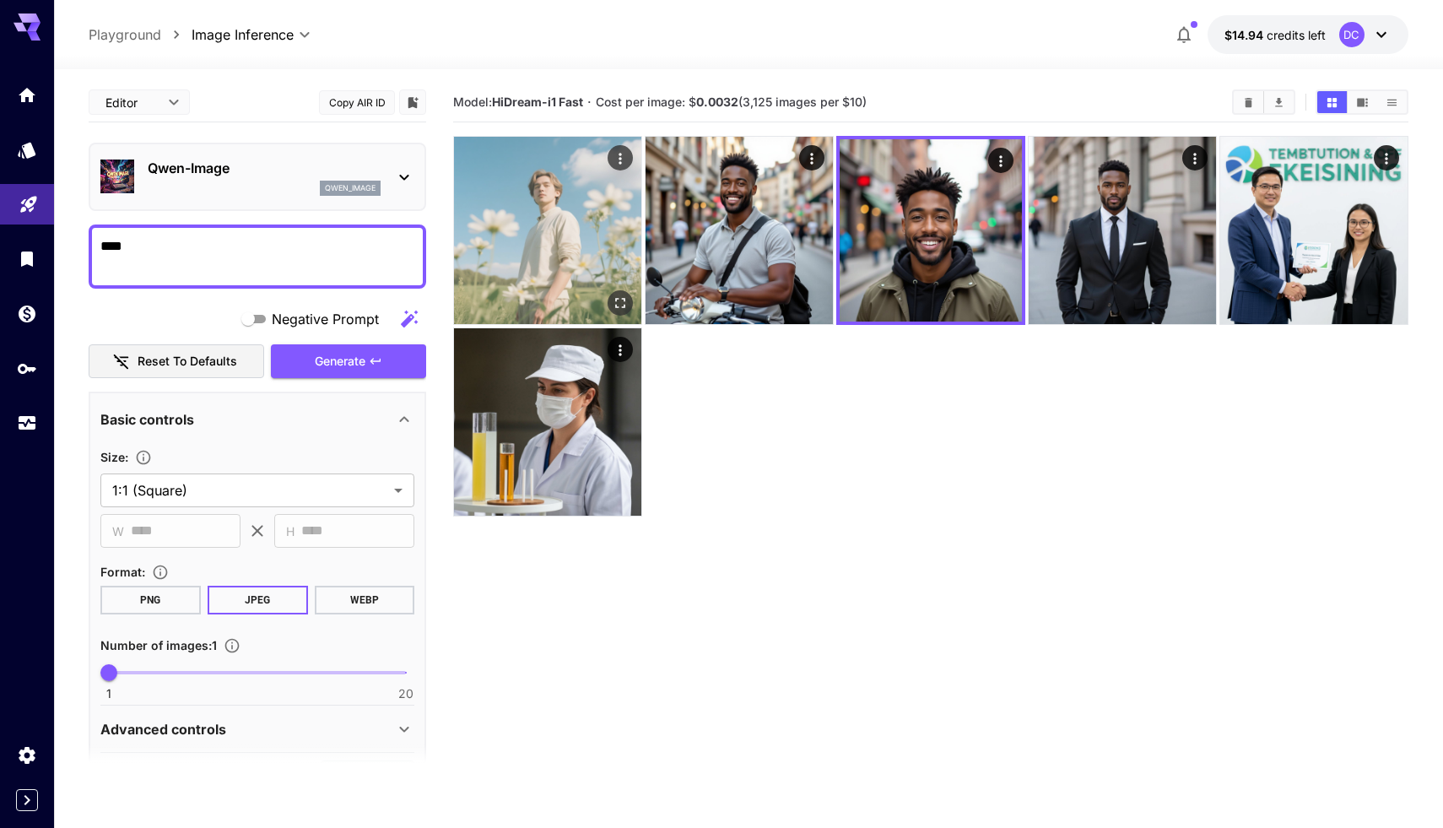
click at [602, 257] on img at bounding box center [547, 230] width 187 height 187
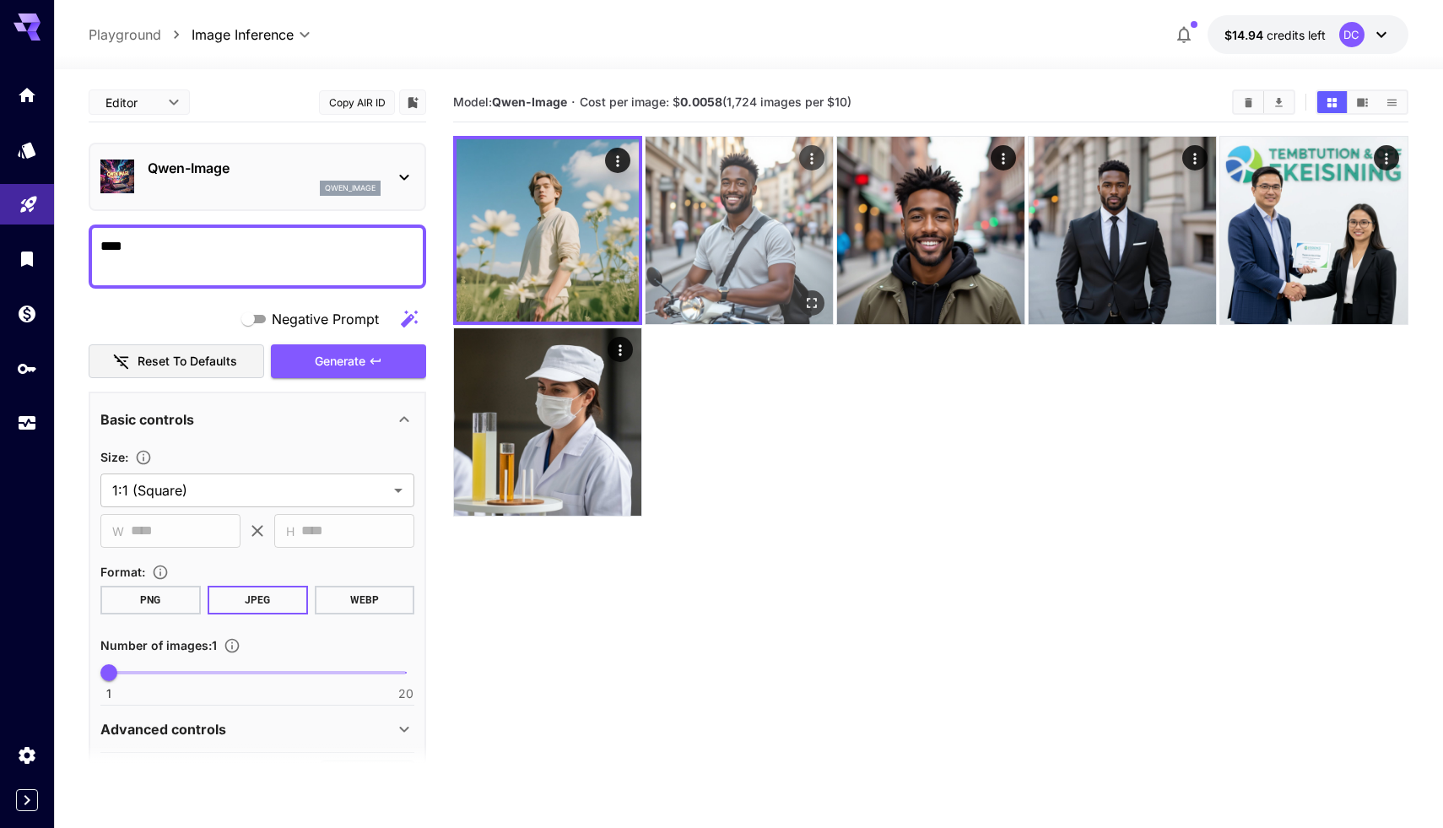
click at [708, 208] on img at bounding box center [738, 230] width 187 height 187
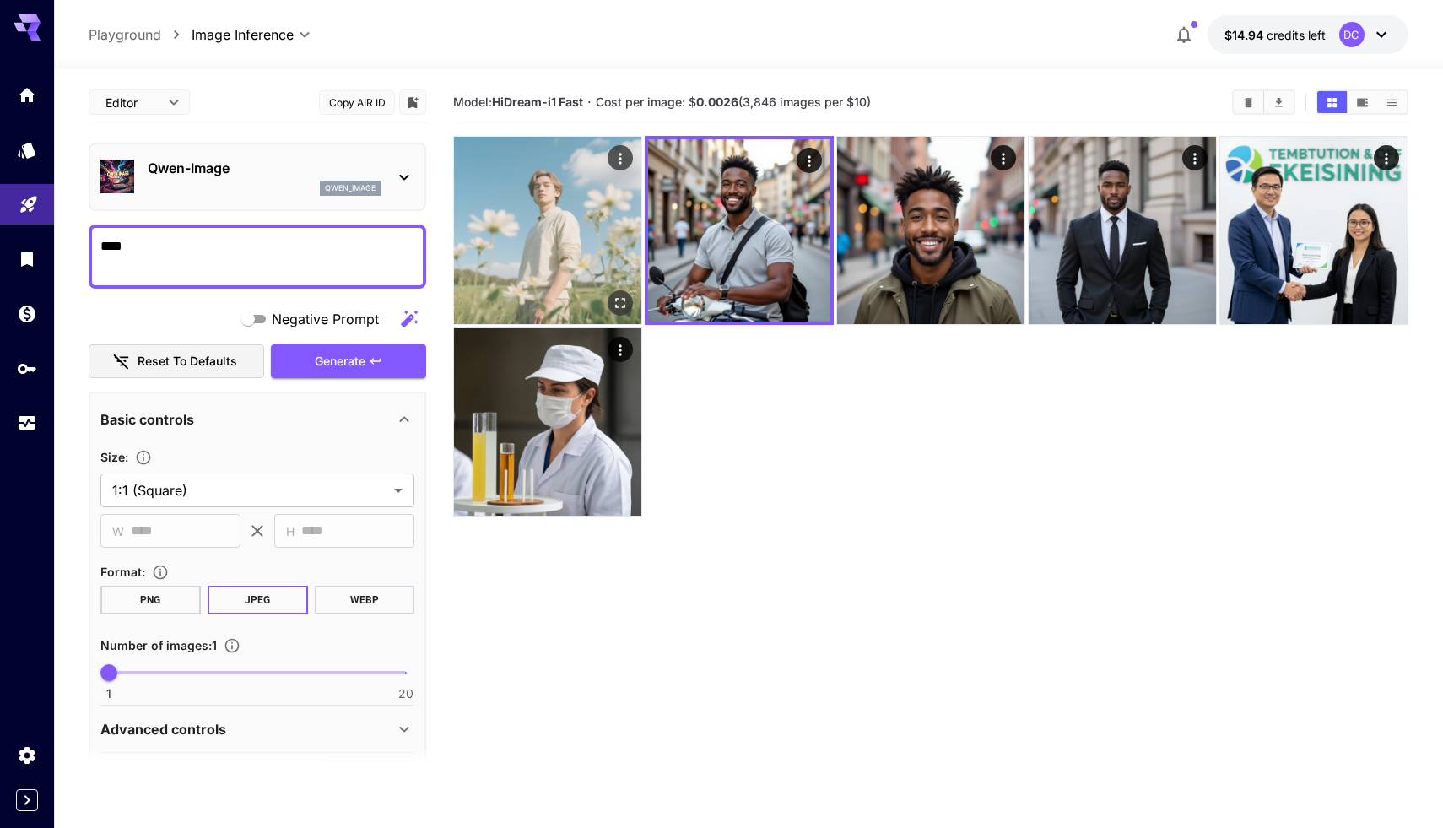
click at [587, 224] on img at bounding box center [547, 230] width 187 height 187
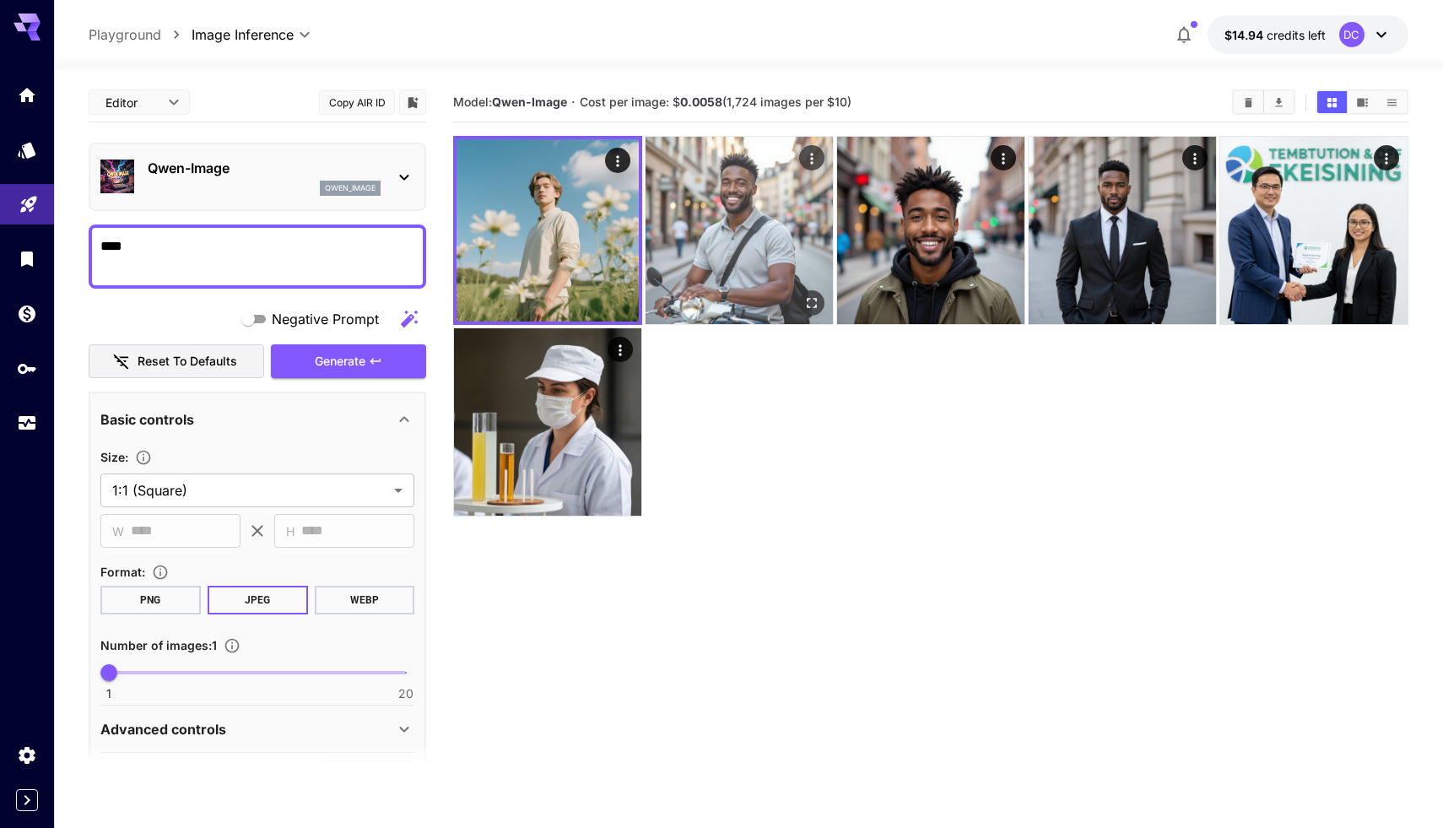
click at [695, 223] on img at bounding box center [738, 230] width 187 height 187
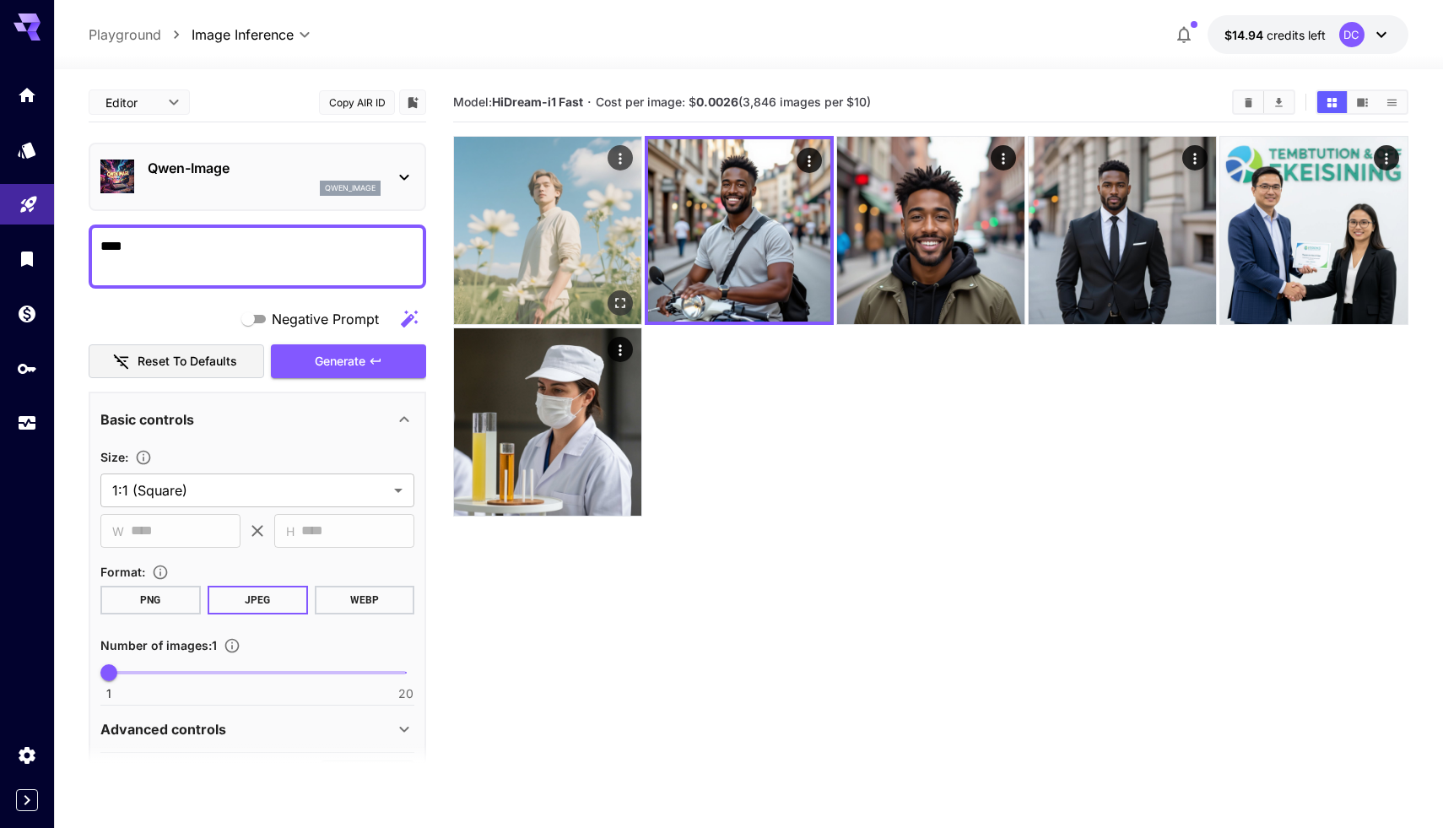
click at [596, 299] on img at bounding box center [547, 230] width 187 height 187
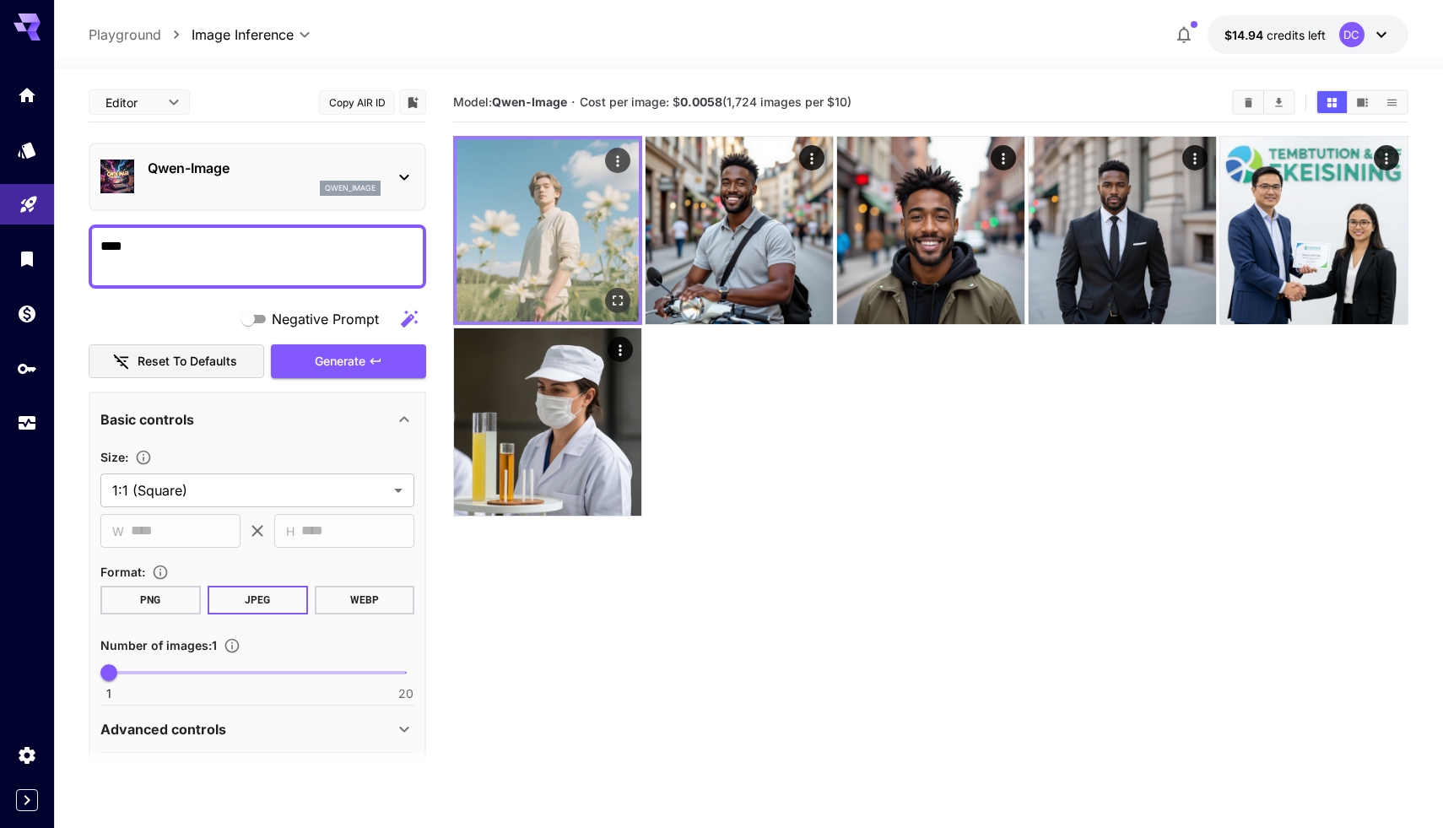
click at [563, 276] on img at bounding box center [547, 230] width 182 height 182
click at [554, 231] on img at bounding box center [547, 230] width 182 height 182
click at [556, 236] on img at bounding box center [547, 230] width 182 height 182
click at [625, 312] on div "Open in fullscreen" at bounding box center [617, 300] width 25 height 25
click at [622, 306] on icon "Open in fullscreen" at bounding box center [617, 300] width 17 height 17
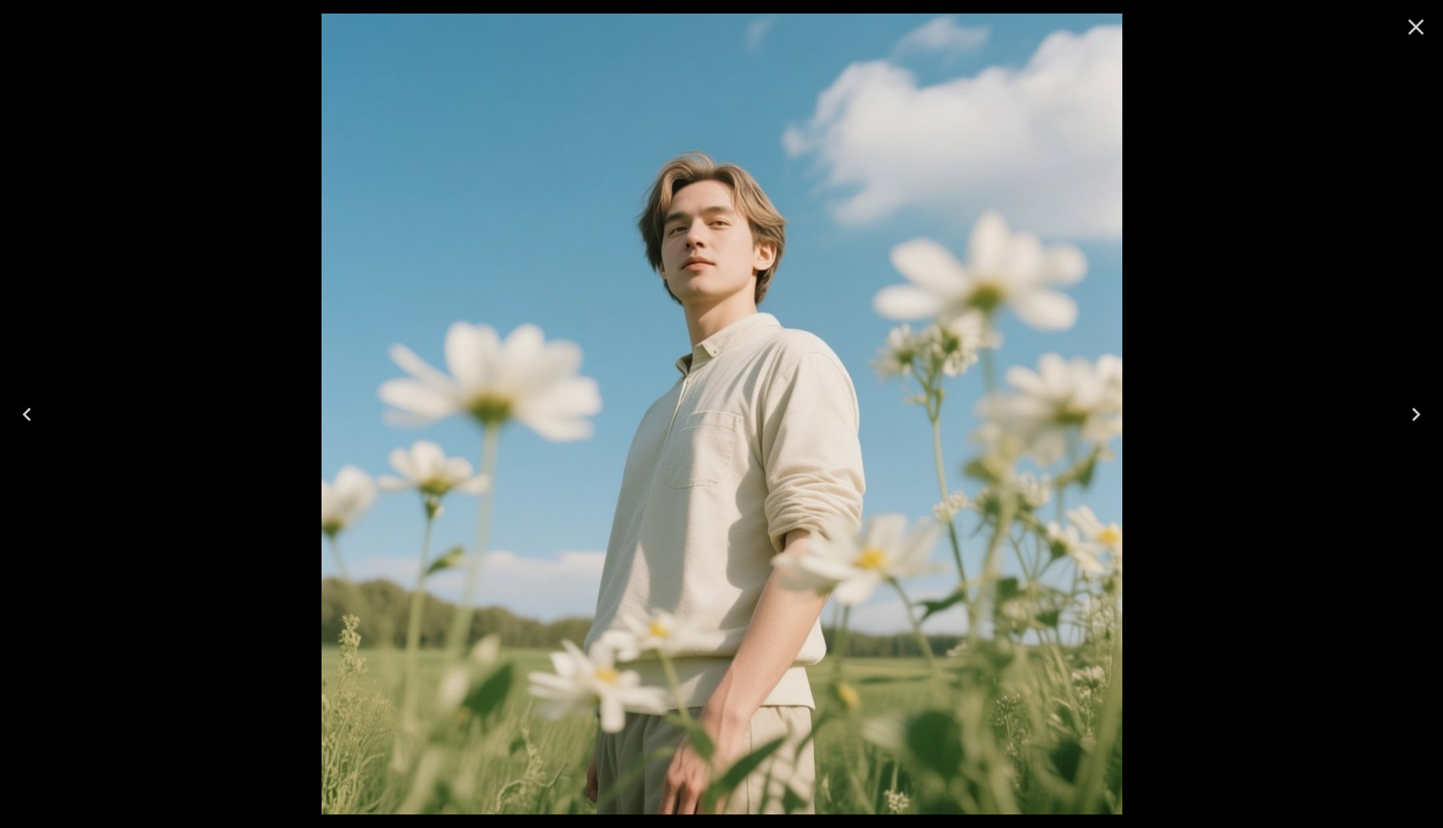
click at [1184, 177] on div at bounding box center [721, 414] width 1443 height 828
